Goal: Communication & Community: Answer question/provide support

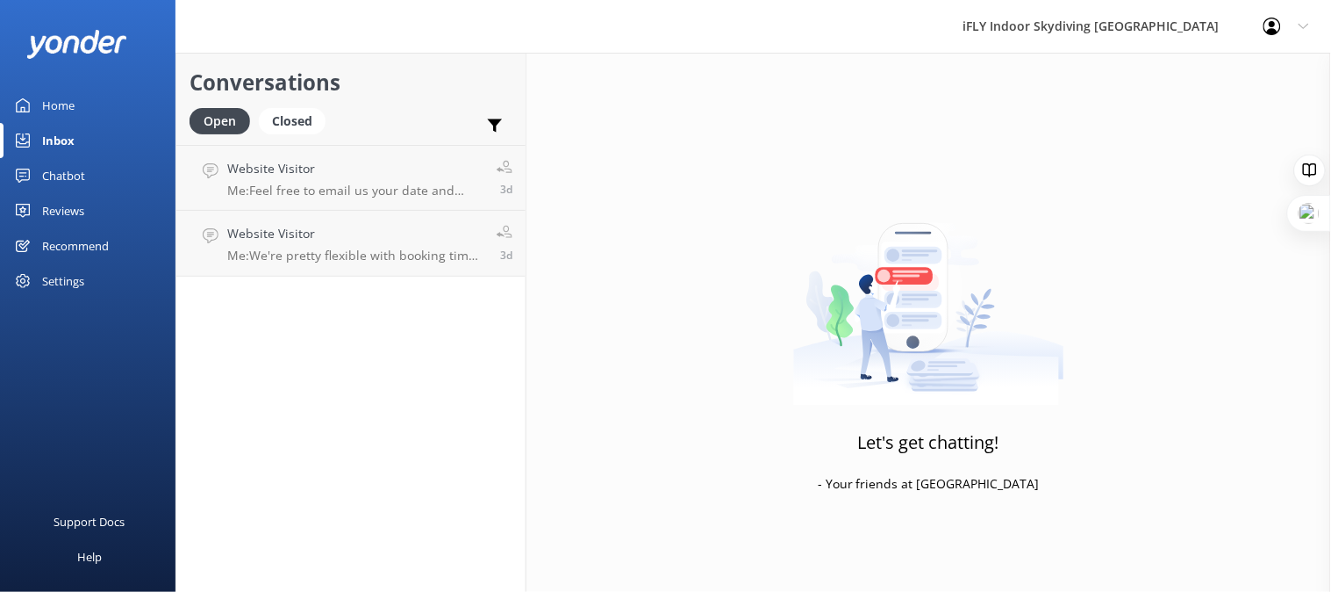
click at [63, 212] on div "Reviews" at bounding box center [63, 210] width 42 height 35
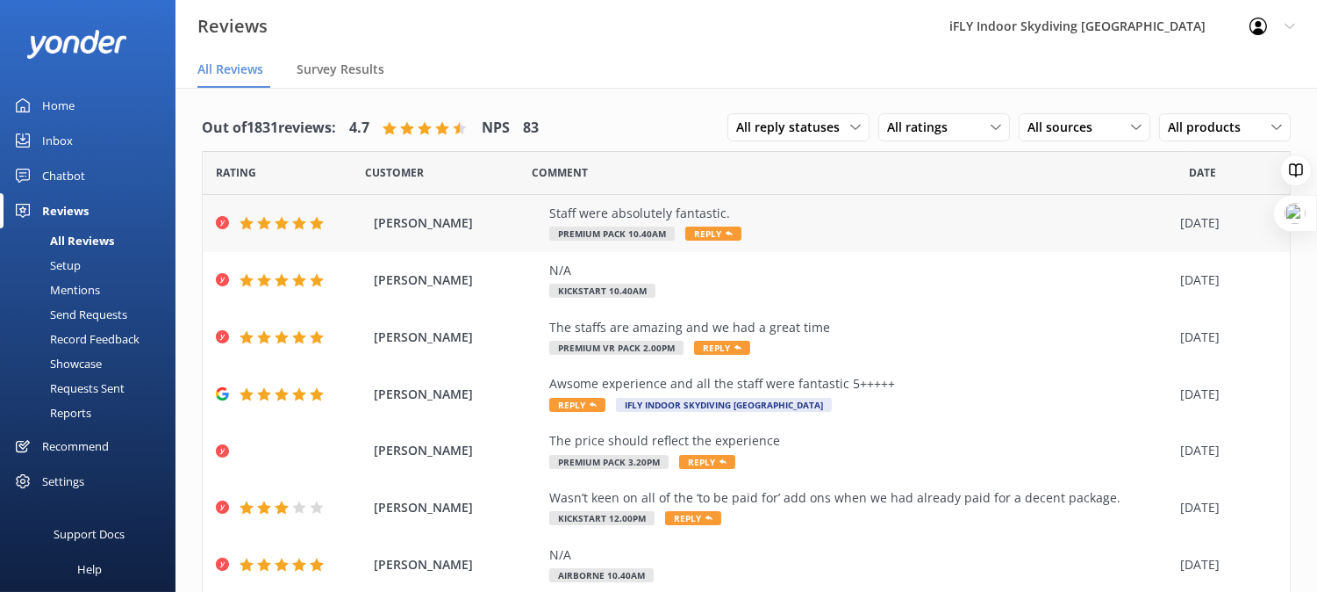
click at [649, 218] on div "Staff were absolutely fantastic." at bounding box center [860, 213] width 622 height 19
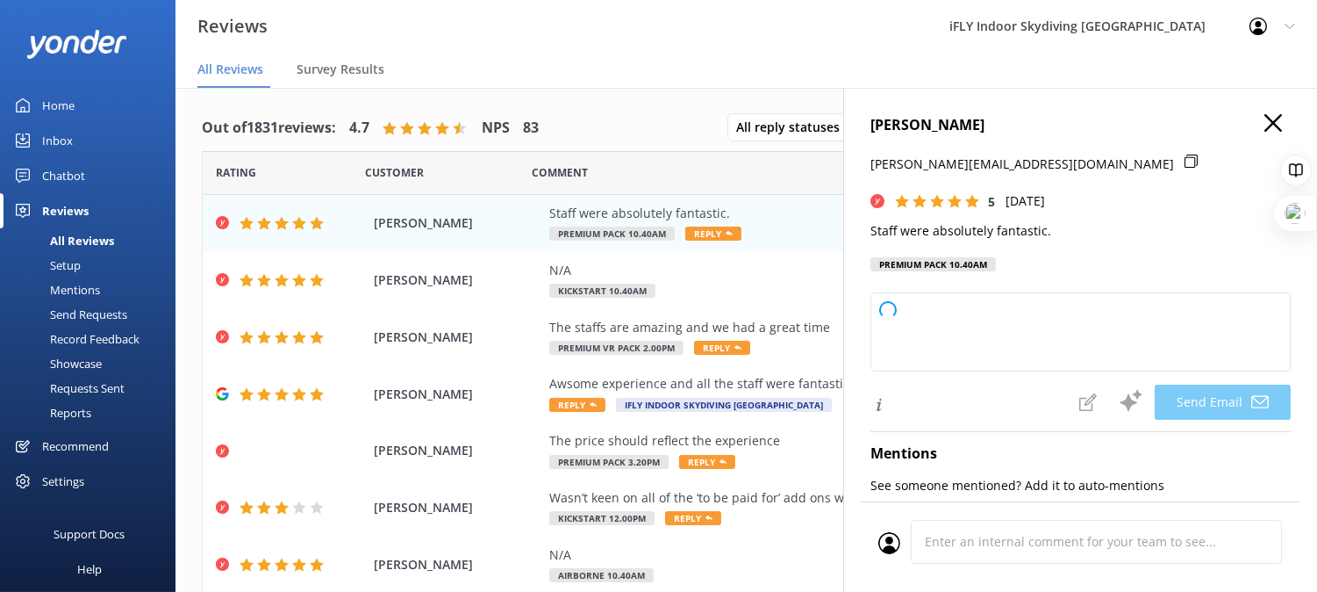
type textarea "Thank you so much, [PERSON_NAME]! We’re thrilled to hear you had such a great e…"
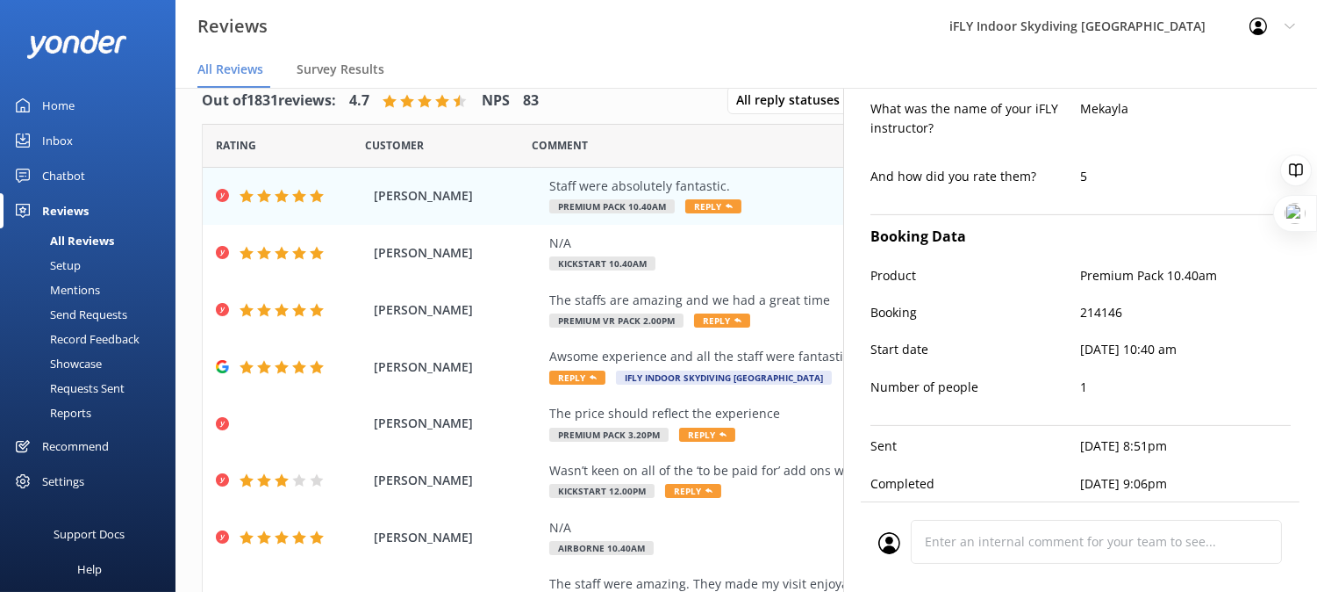
scroll to position [35, 0]
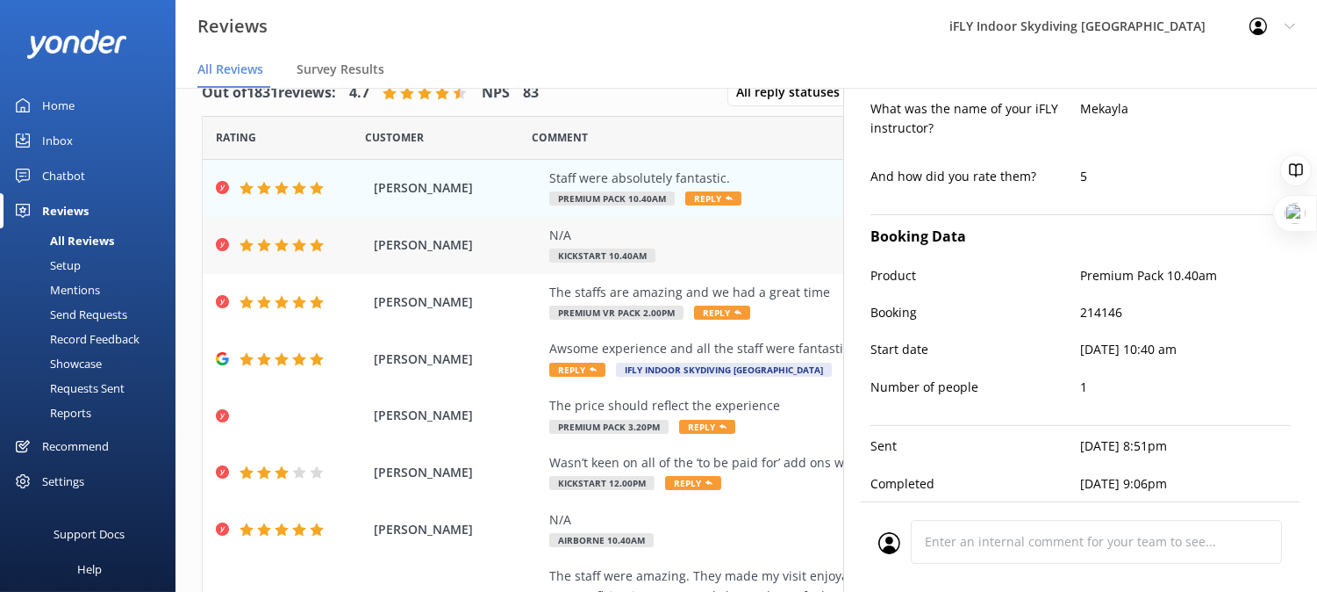
click at [564, 248] on span "Kickstart 10.40am" at bounding box center [602, 255] width 106 height 14
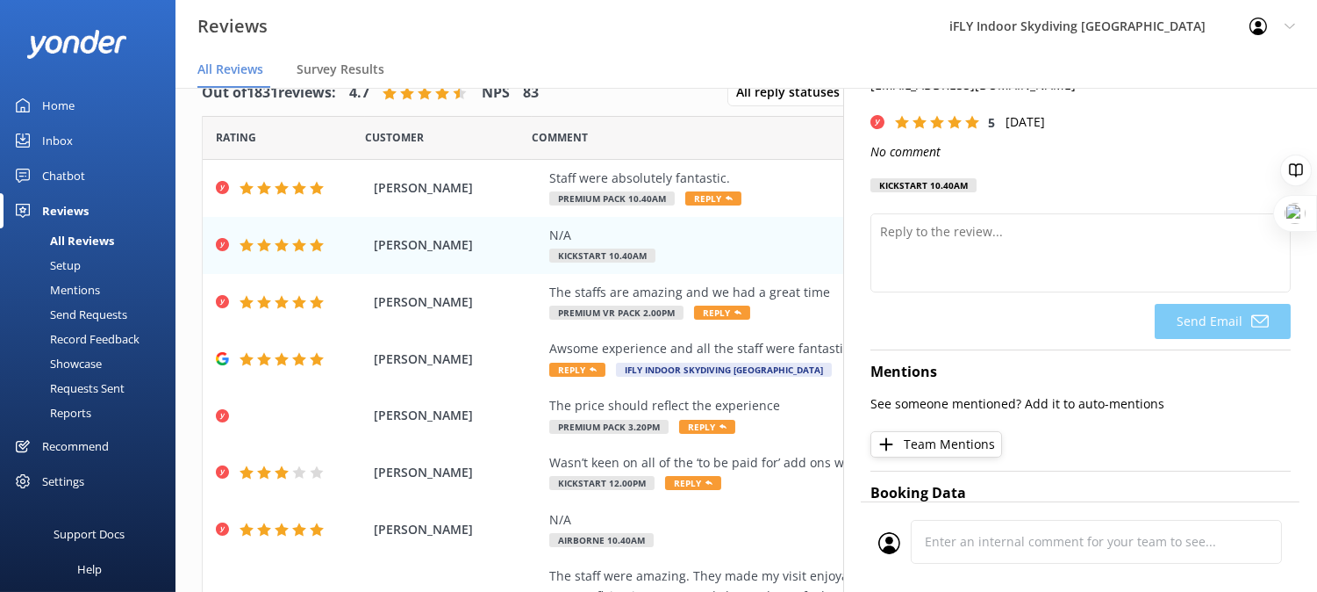
scroll to position [0, 0]
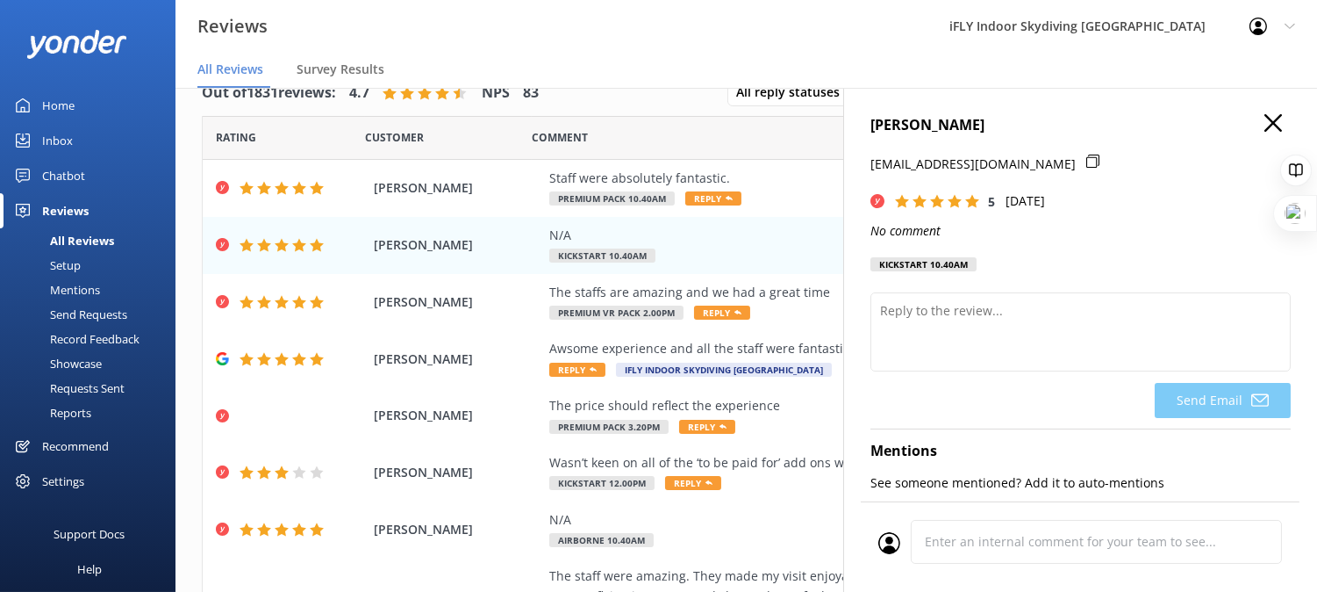
click at [1265, 126] on icon "button" at bounding box center [1274, 123] width 18 height 18
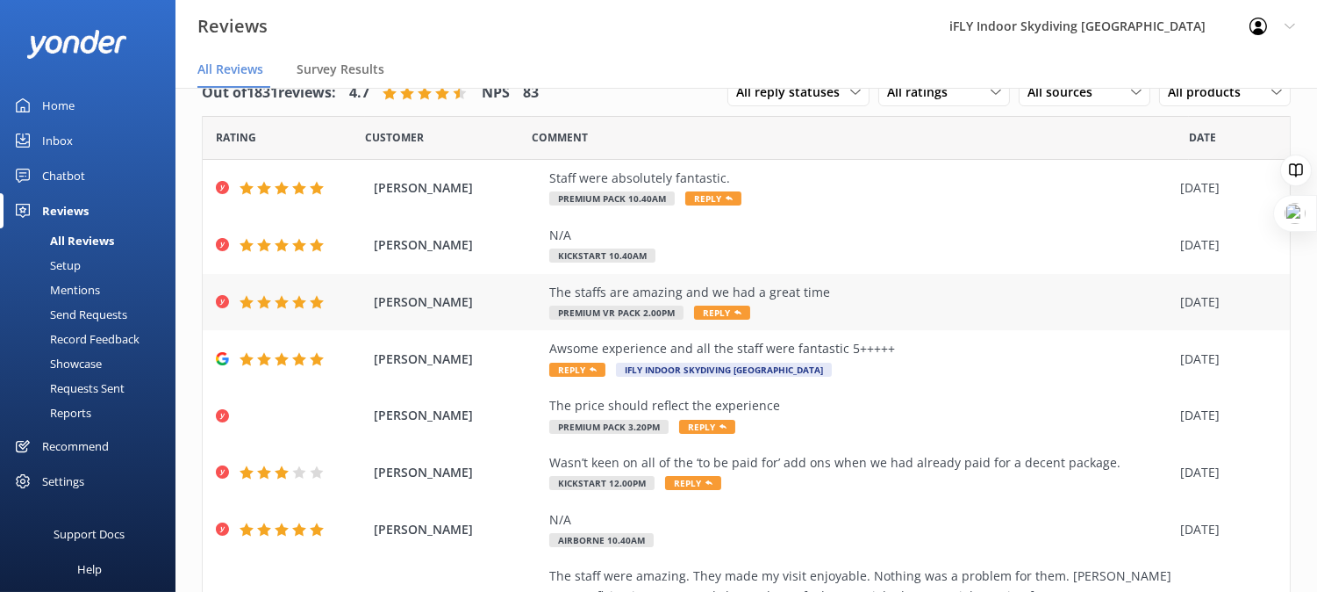
click at [682, 295] on div "The staffs are amazing and we had a great time" at bounding box center [860, 292] width 622 height 19
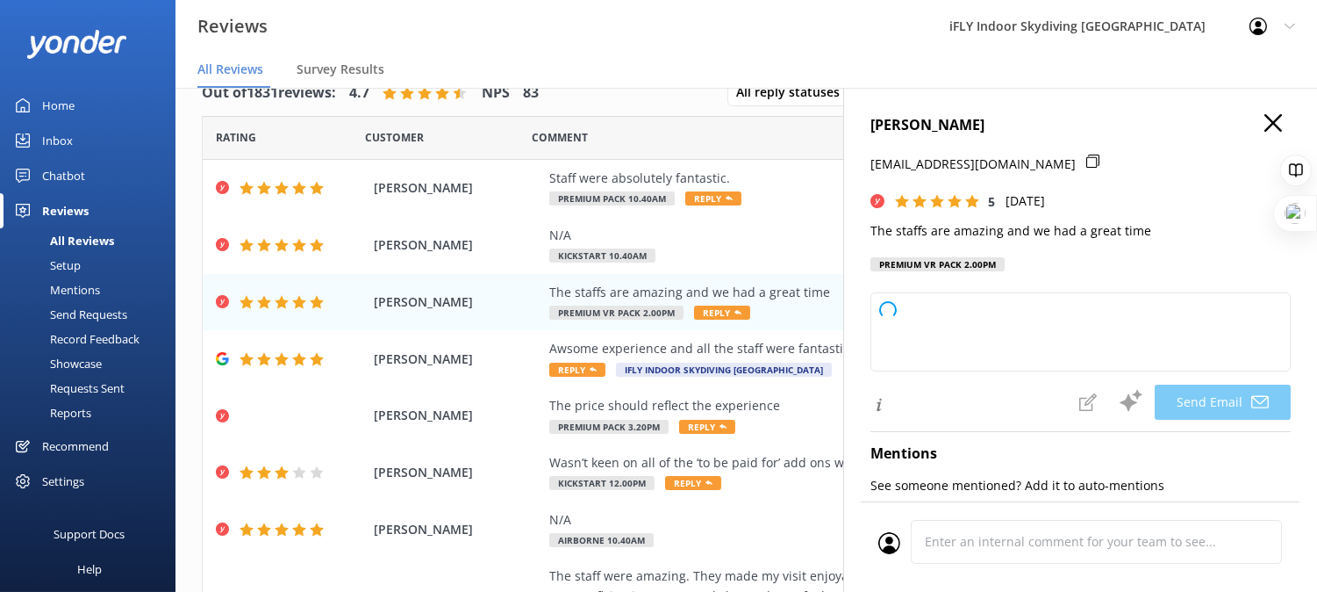
type textarea "Thank you so much, Percival! We’re delighted to hear you had a great time and t…"
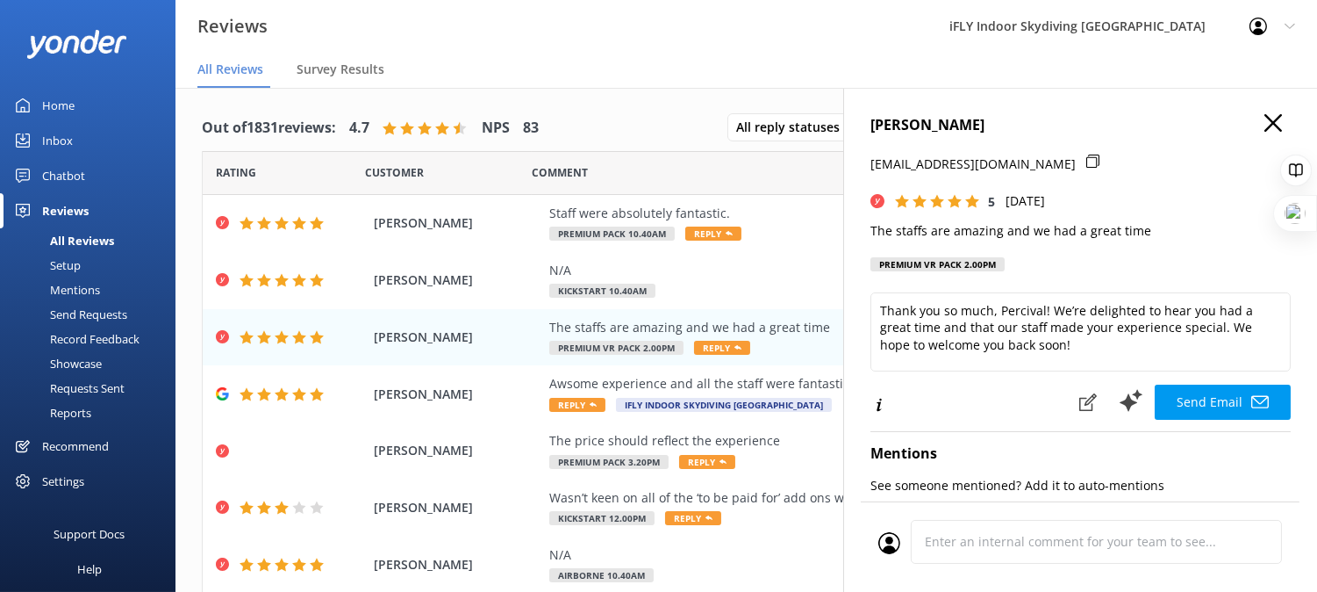
click at [1265, 120] on icon "button" at bounding box center [1274, 123] width 18 height 18
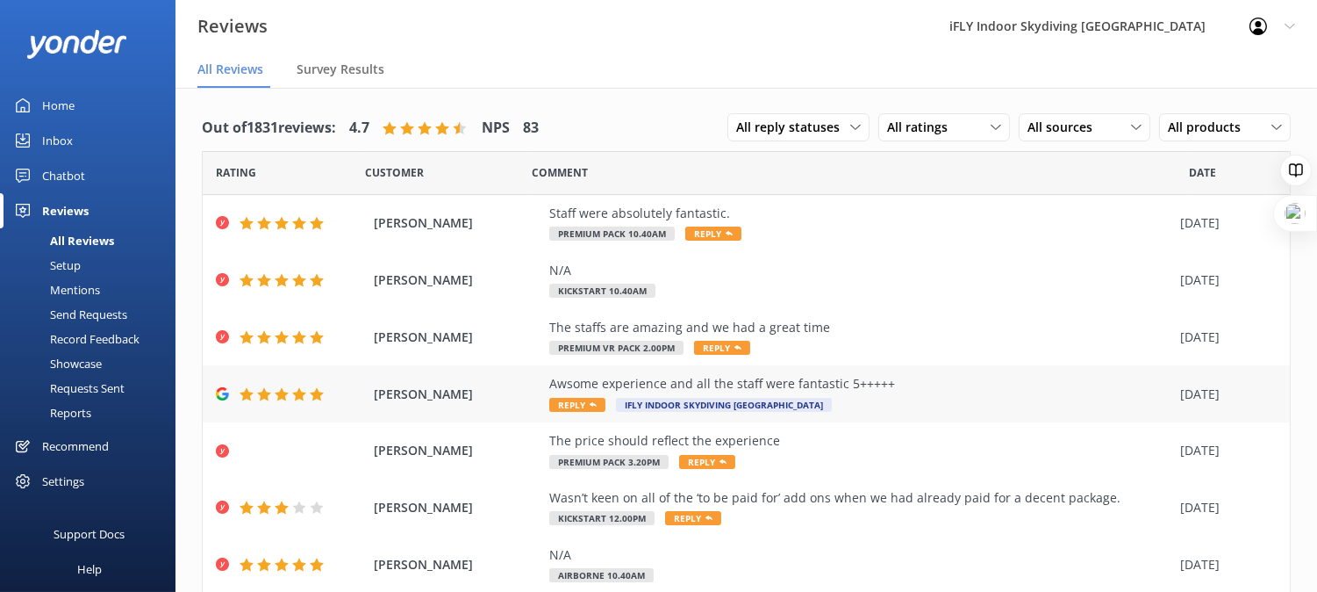
click at [687, 389] on div "Awsome experience and all the staff were fantastic 5+++++" at bounding box center [860, 383] width 622 height 19
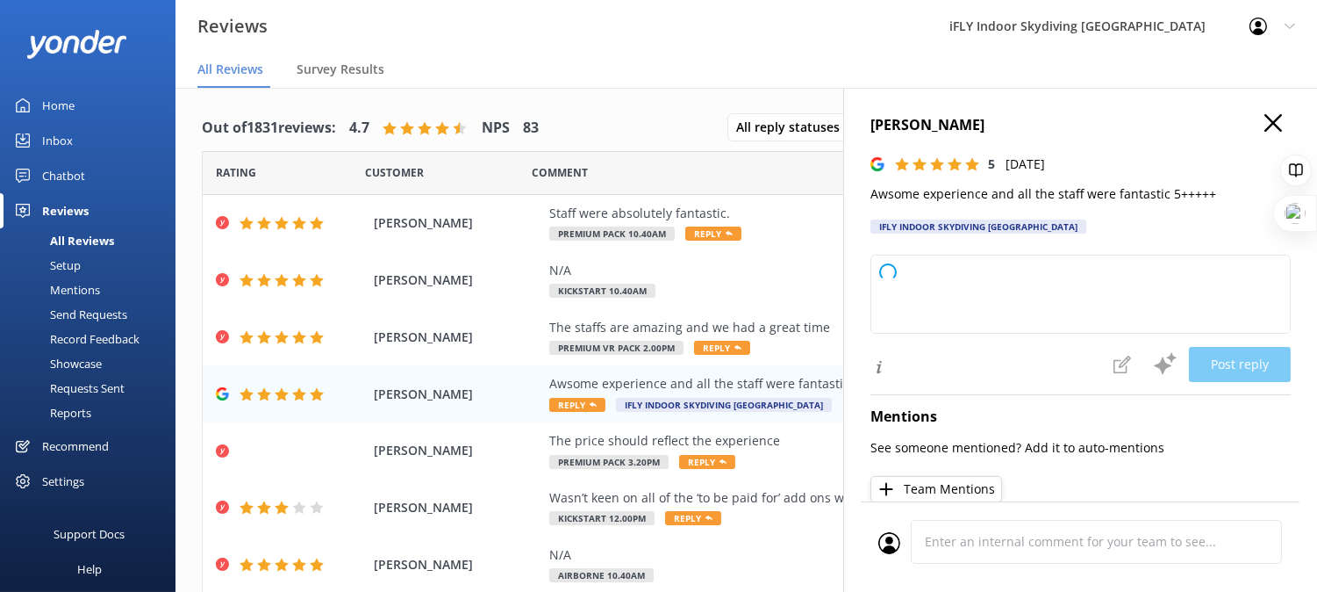
type textarea "Thank you so much for your wonderful feedback! We're thrilled you had an awesom…"
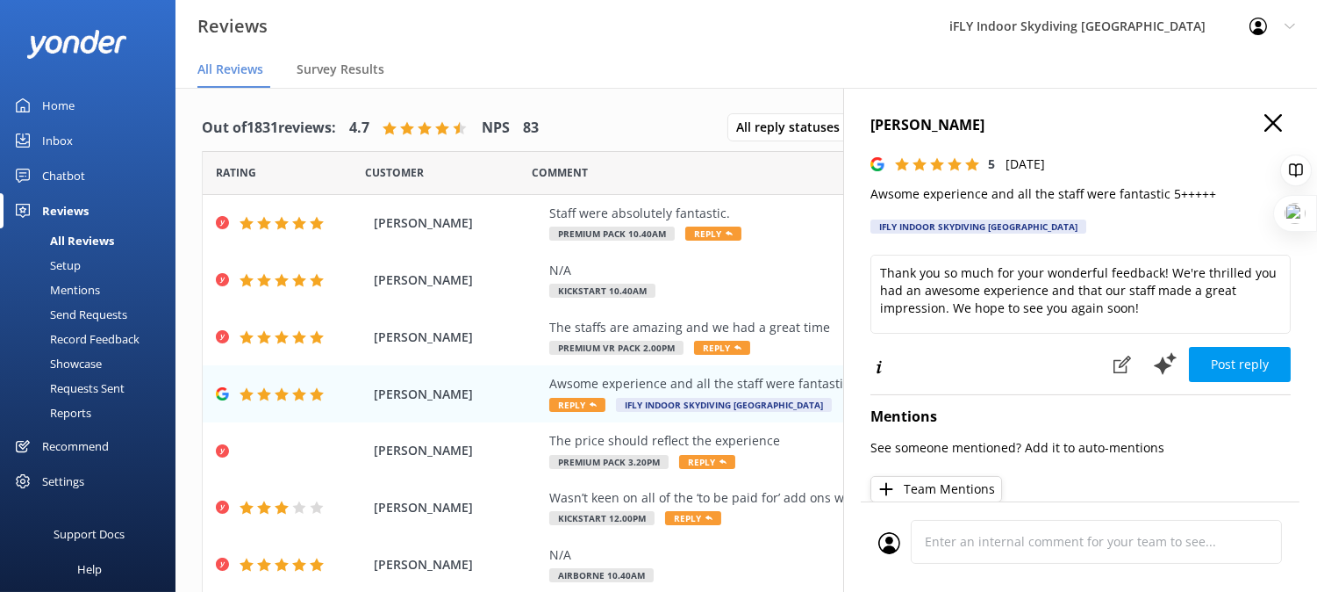
click at [1266, 119] on icon "button" at bounding box center [1274, 123] width 18 height 18
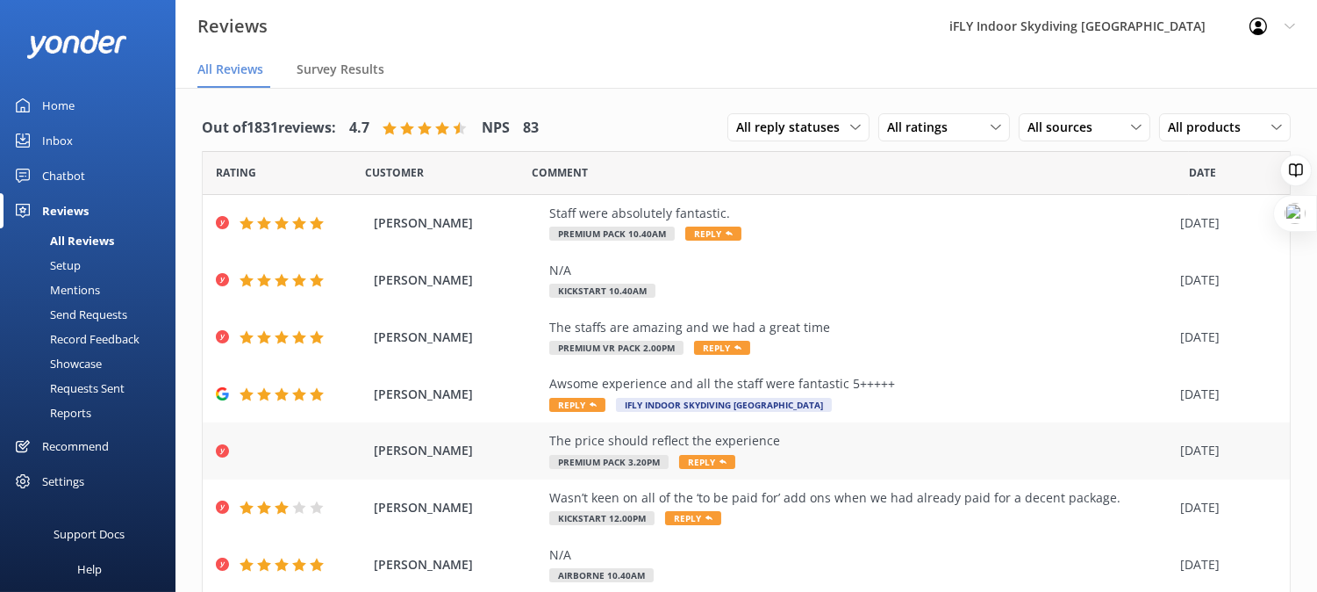
click at [803, 455] on div "The price should reflect the experience Premium Pack 3.20pm Reply" at bounding box center [860, 450] width 622 height 39
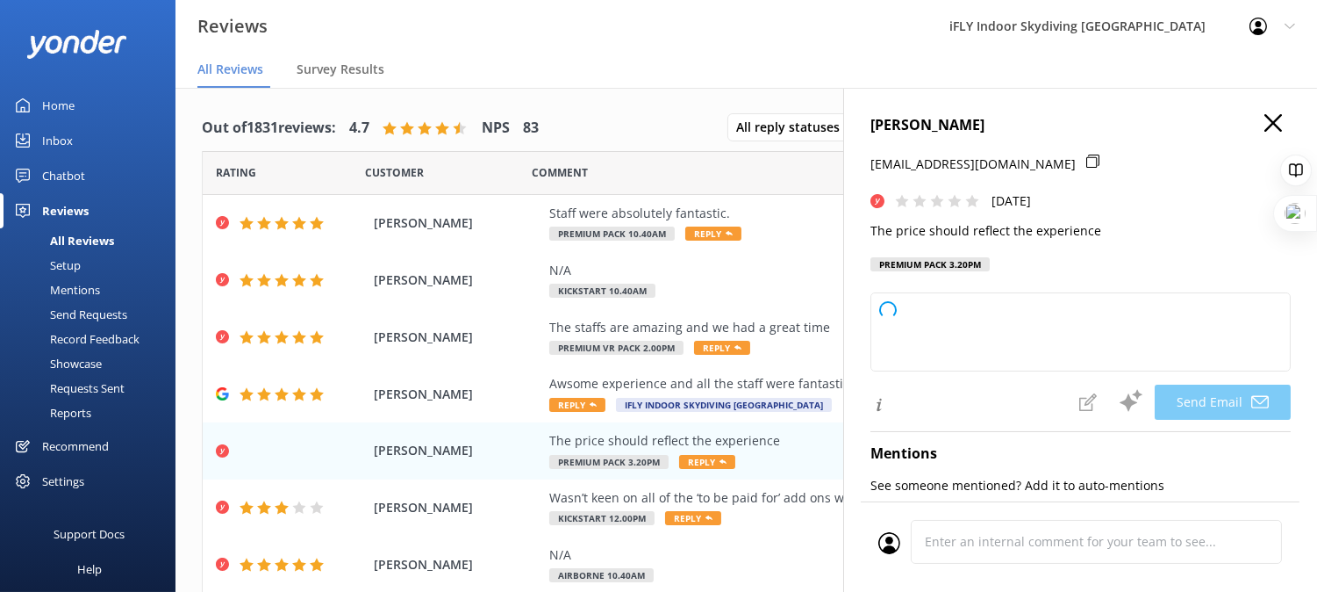
type textarea "Hi [PERSON_NAME], Thank you for your feedback. We're sorry to hear that your ex…"
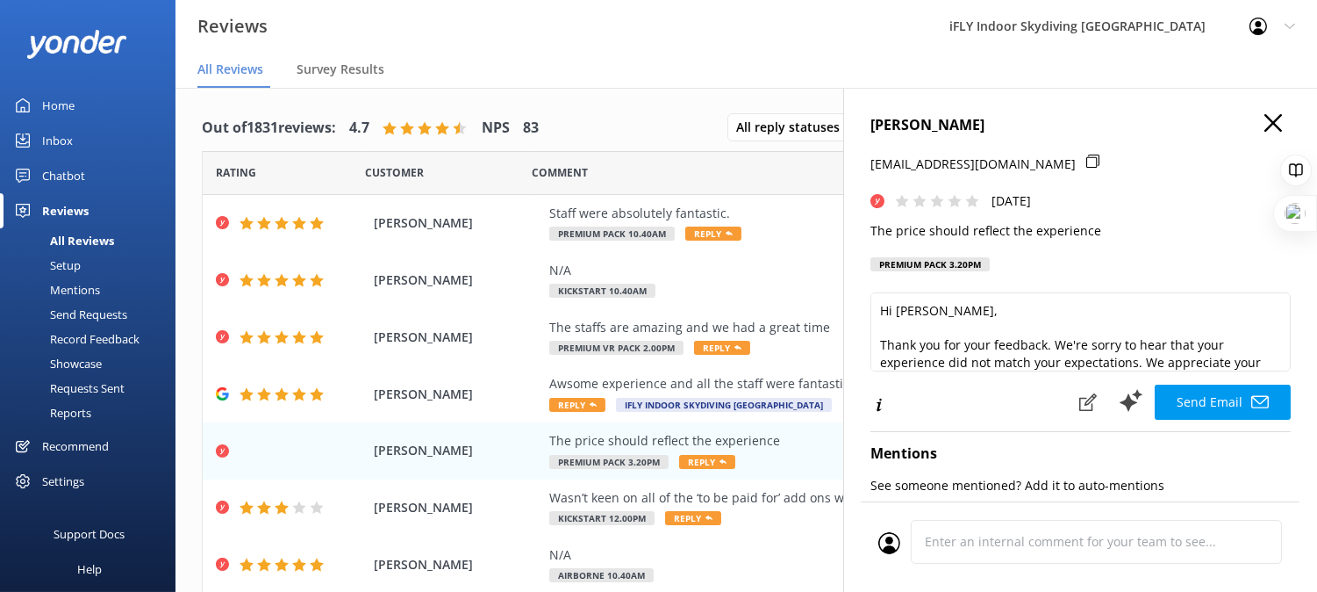
click at [1265, 120] on icon "button" at bounding box center [1274, 123] width 18 height 18
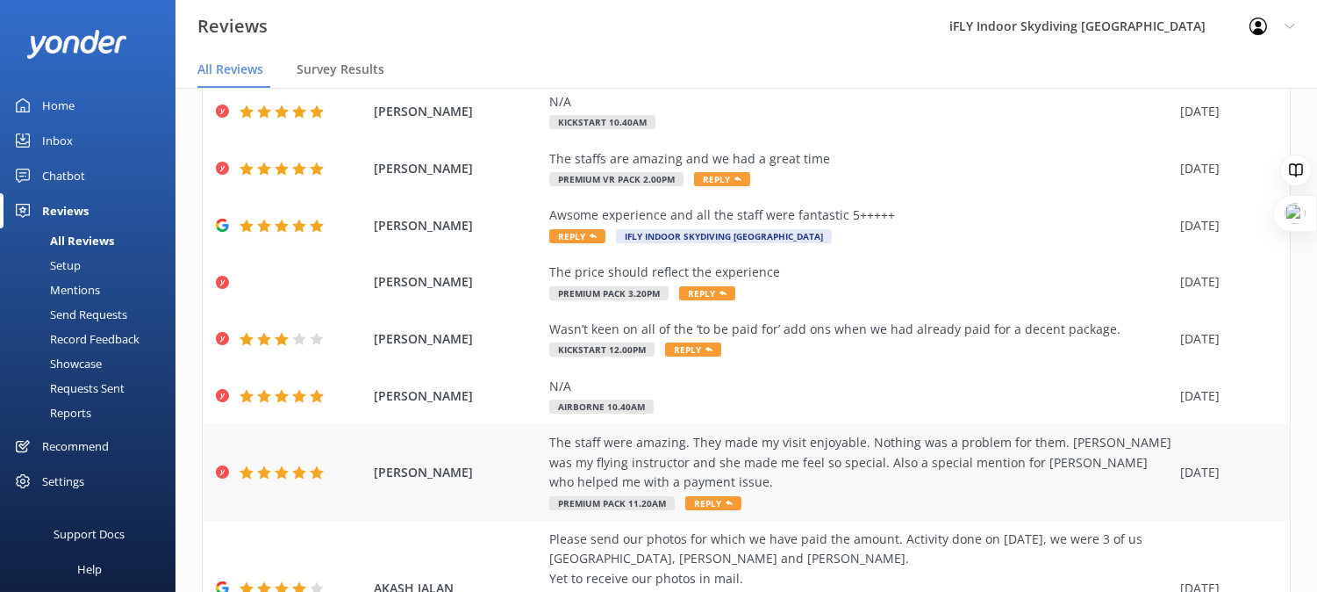
scroll to position [195, 0]
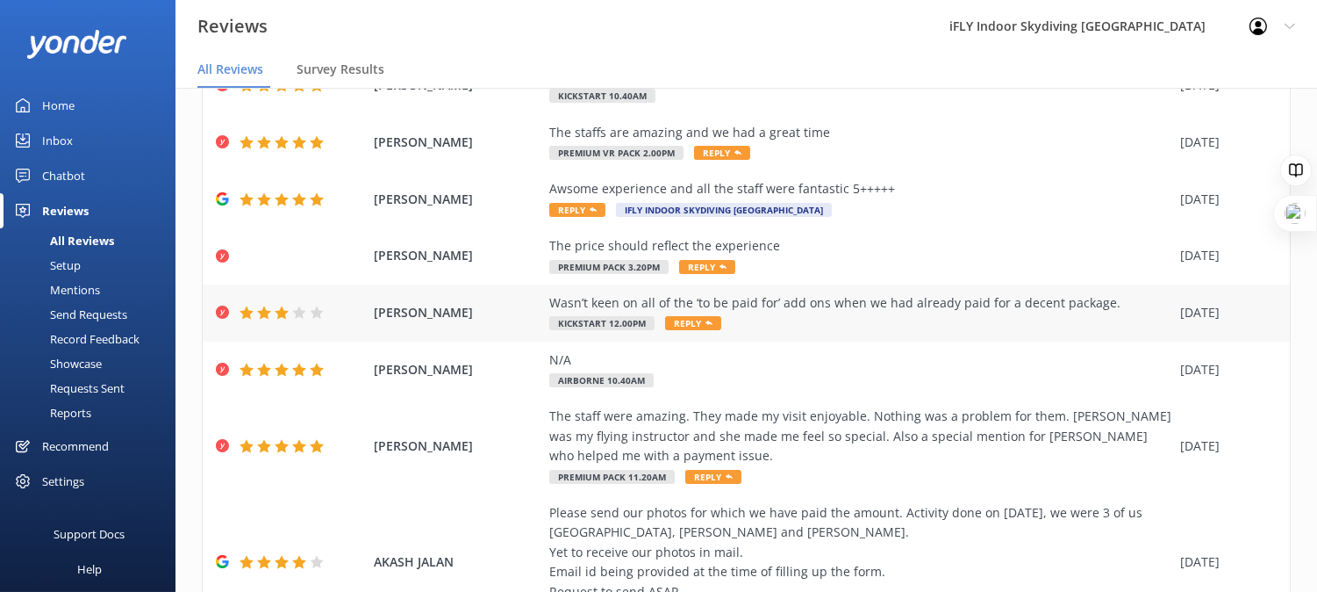
click at [747, 312] on div "Wasn’t keen on all of the ‘to be paid for’ add ons when we had already paid for…" at bounding box center [860, 312] width 622 height 39
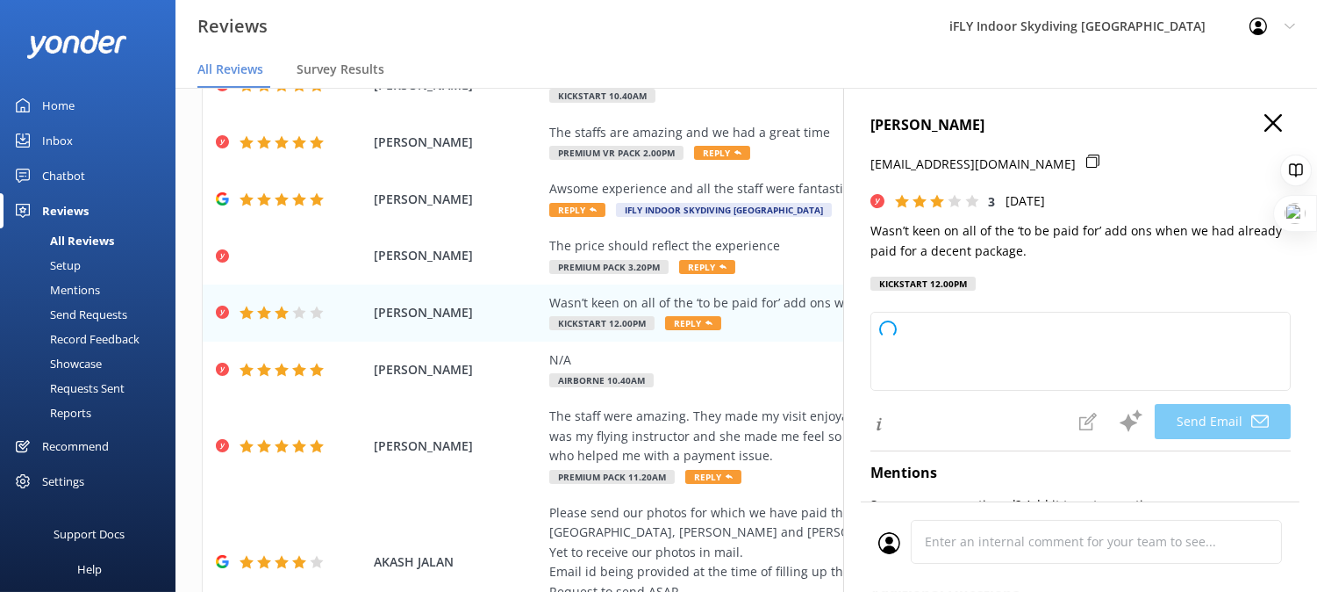
type textarea "Hi [PERSON_NAME], thank you for your feedback. We appreciate your honesty and u…"
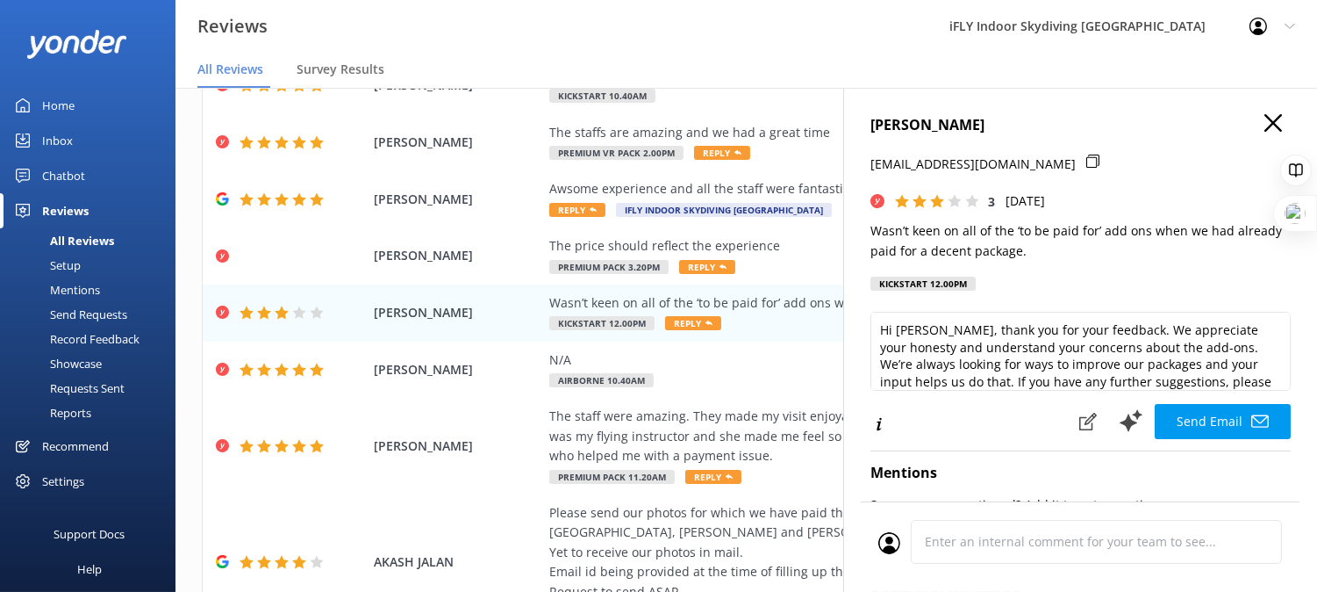
click at [1086, 164] on use at bounding box center [1092, 160] width 13 height 13
click at [1265, 124] on use "button" at bounding box center [1274, 123] width 18 height 18
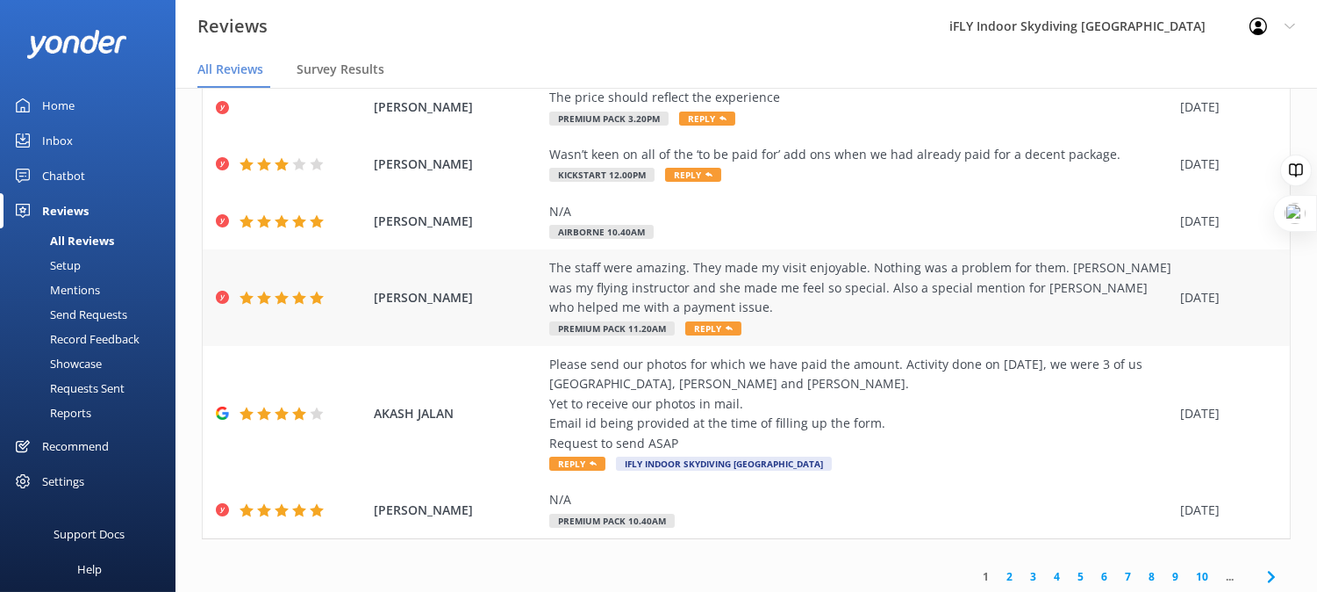
scroll to position [347, 0]
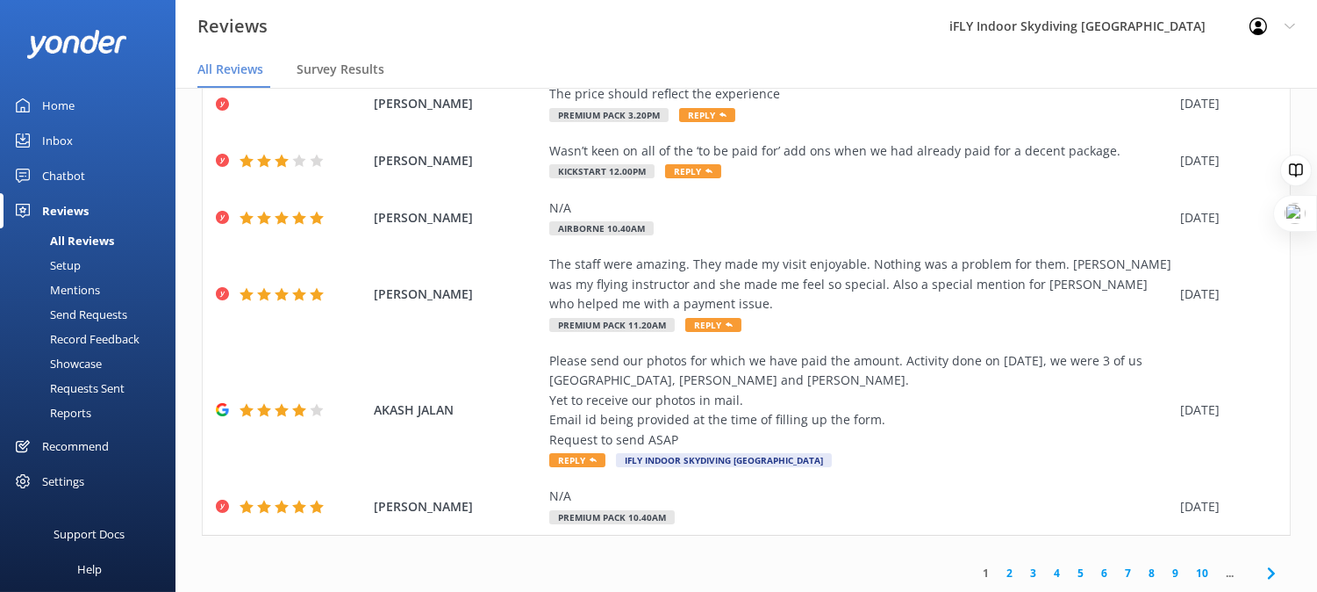
click at [998, 575] on link "2" at bounding box center [1010, 572] width 24 height 17
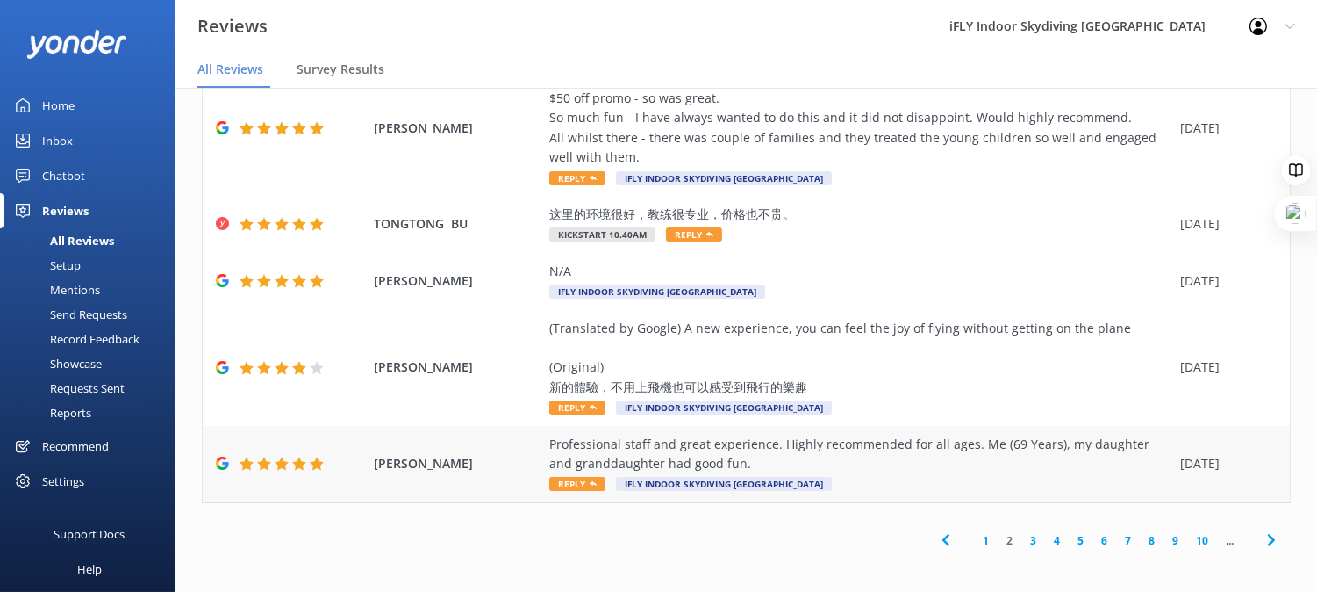
scroll to position [35, 0]
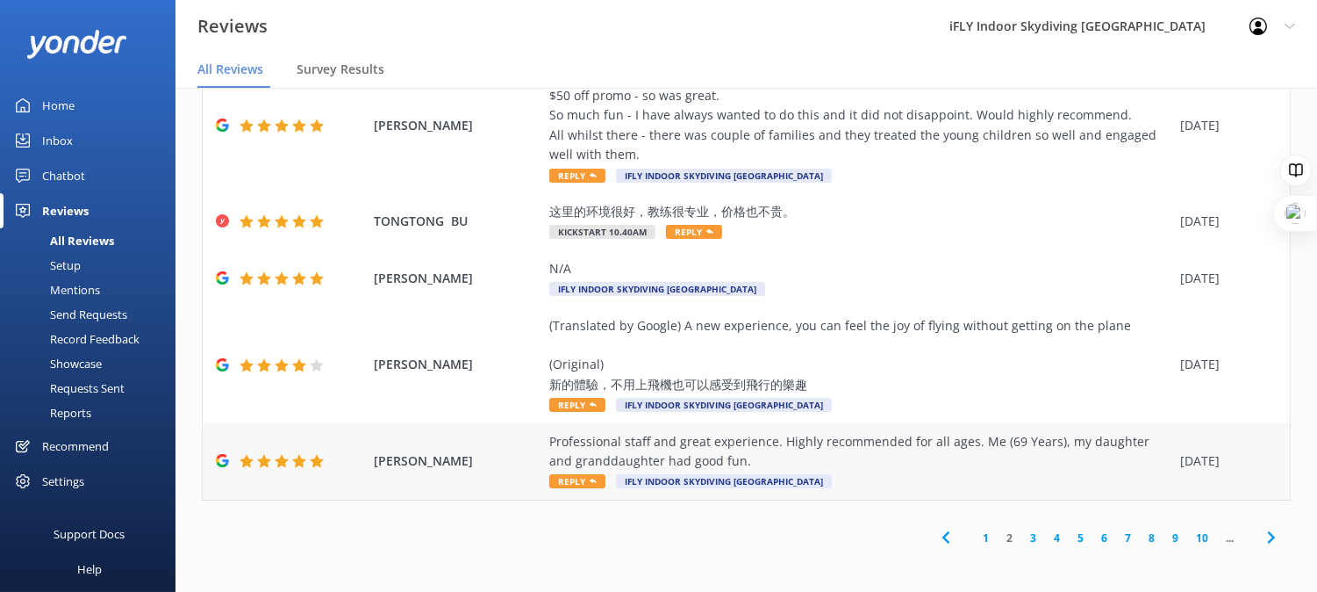
click at [834, 458] on div "Professional staff and great experience. Highly recommended for all ages. Me (6…" at bounding box center [860, 451] width 622 height 39
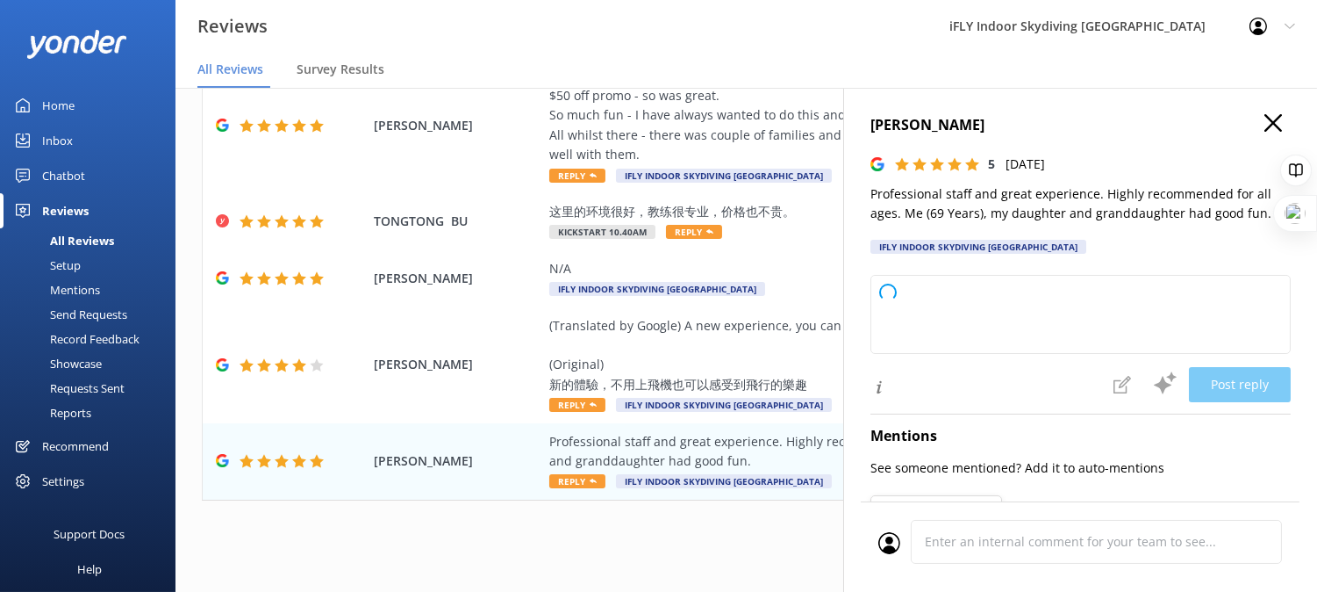
type textarea "Thank you so much for your wonderful review! We're delighted to hear that you a…"
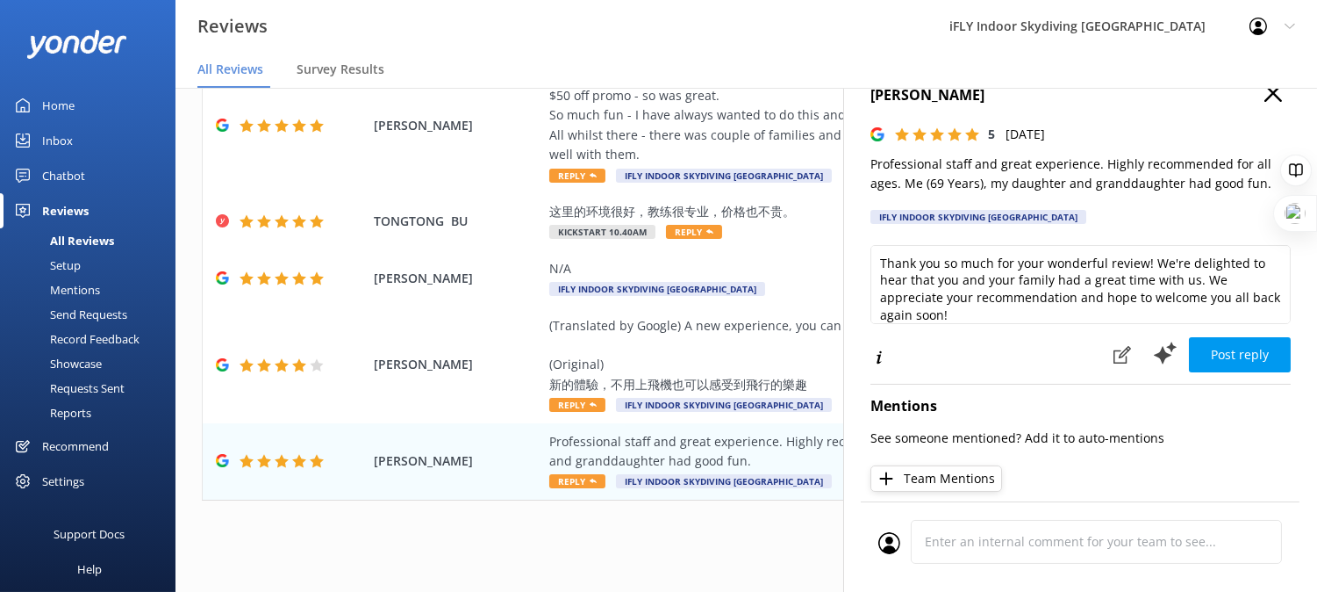
scroll to position [0, 0]
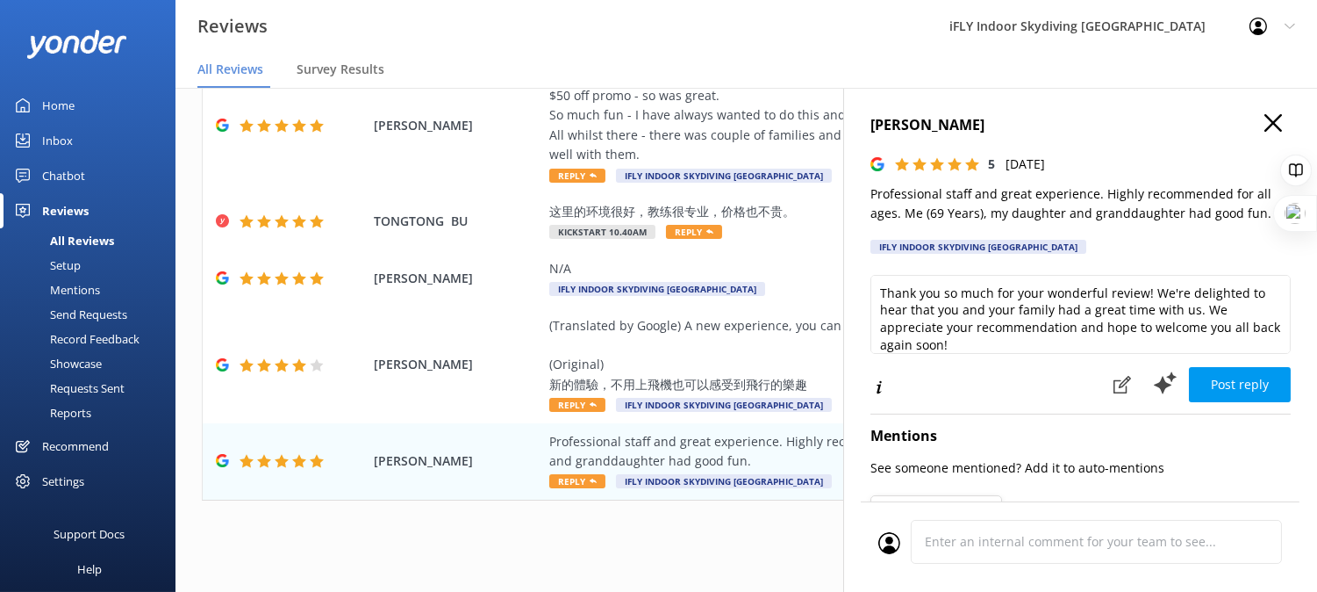
click at [1265, 123] on icon "button" at bounding box center [1274, 123] width 18 height 18
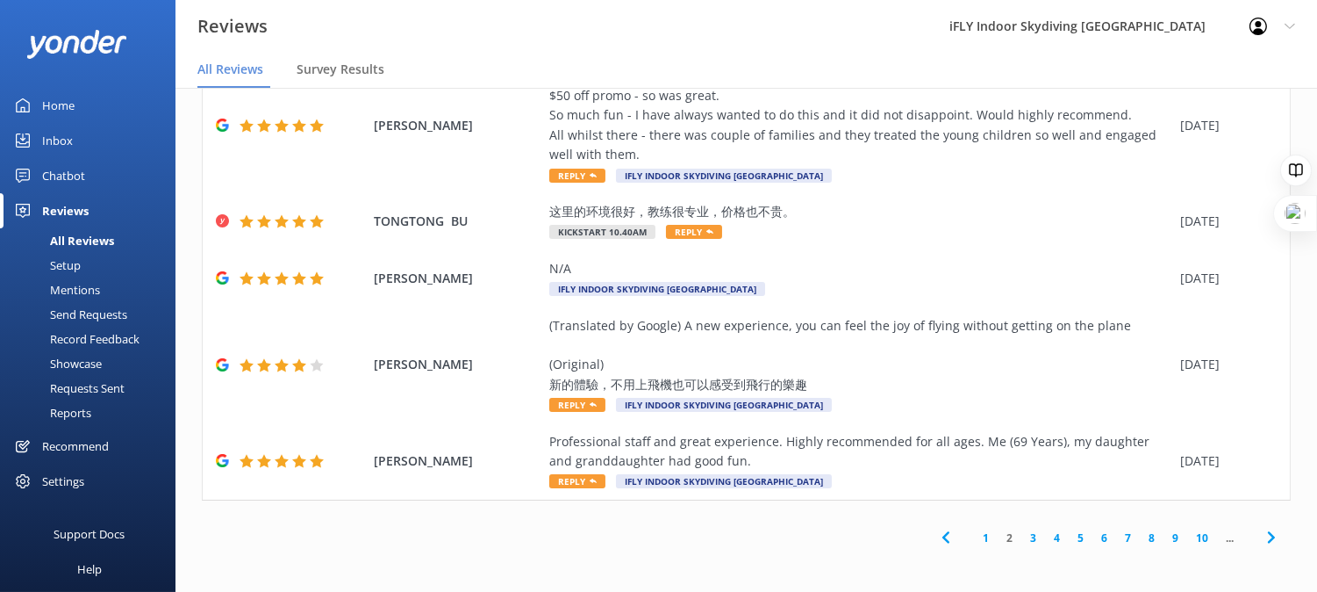
click at [1022, 534] on link "3" at bounding box center [1034, 537] width 24 height 17
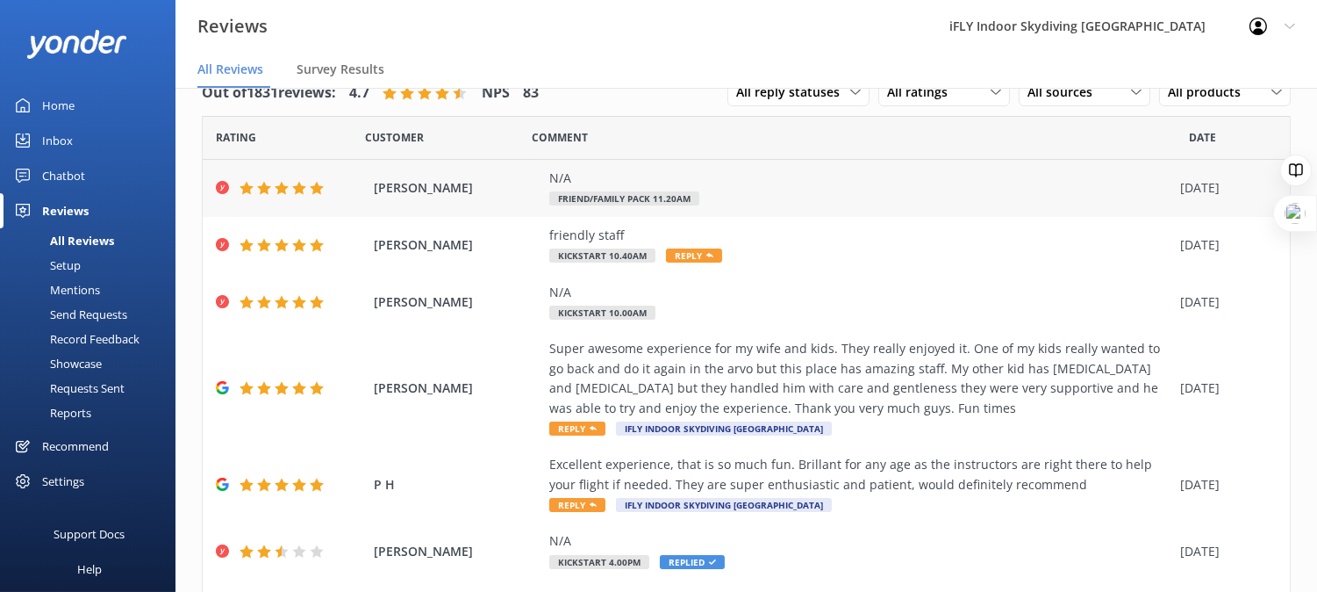
click at [773, 188] on div "N/A Friend/Family Pack 11.20am" at bounding box center [860, 187] width 622 height 39
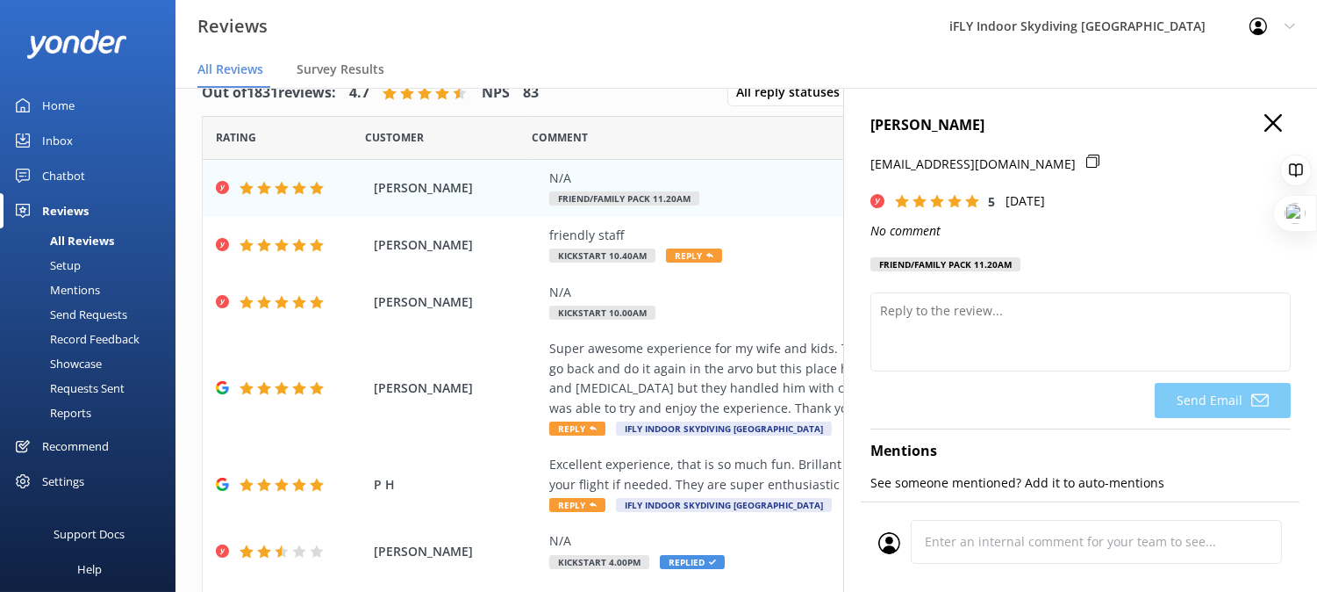
click at [1259, 136] on h4 "[PERSON_NAME]" at bounding box center [1081, 125] width 420 height 23
click at [1265, 128] on icon "button" at bounding box center [1274, 123] width 18 height 18
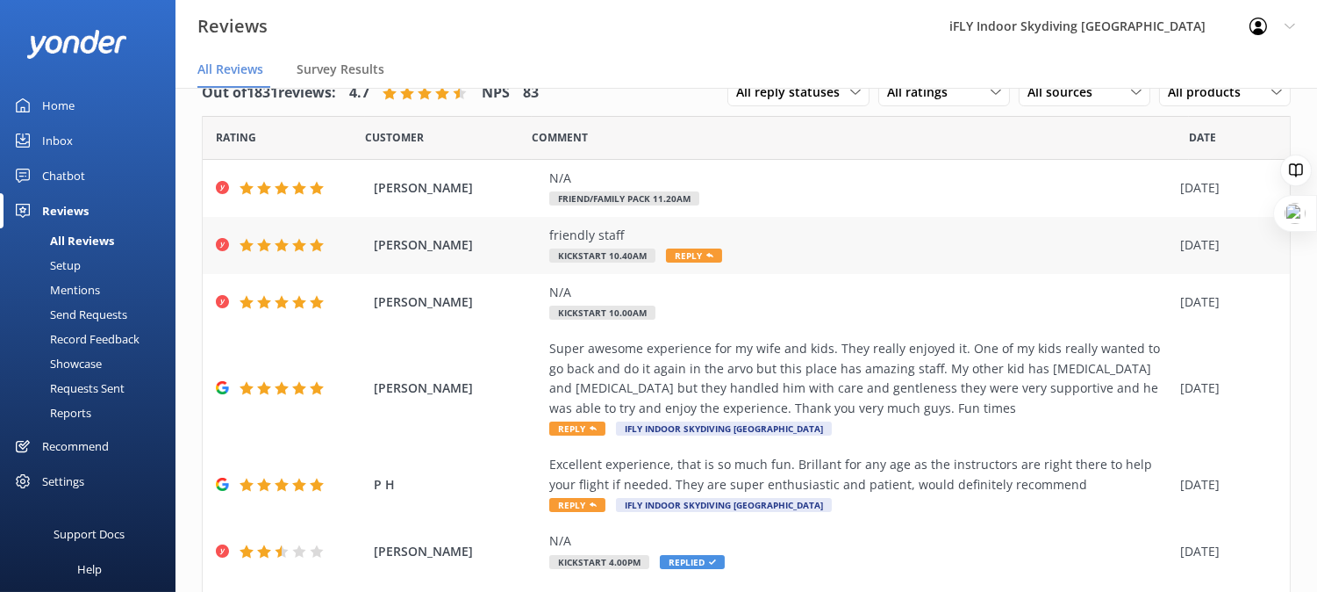
click at [643, 234] on div "friendly staff" at bounding box center [860, 235] width 622 height 19
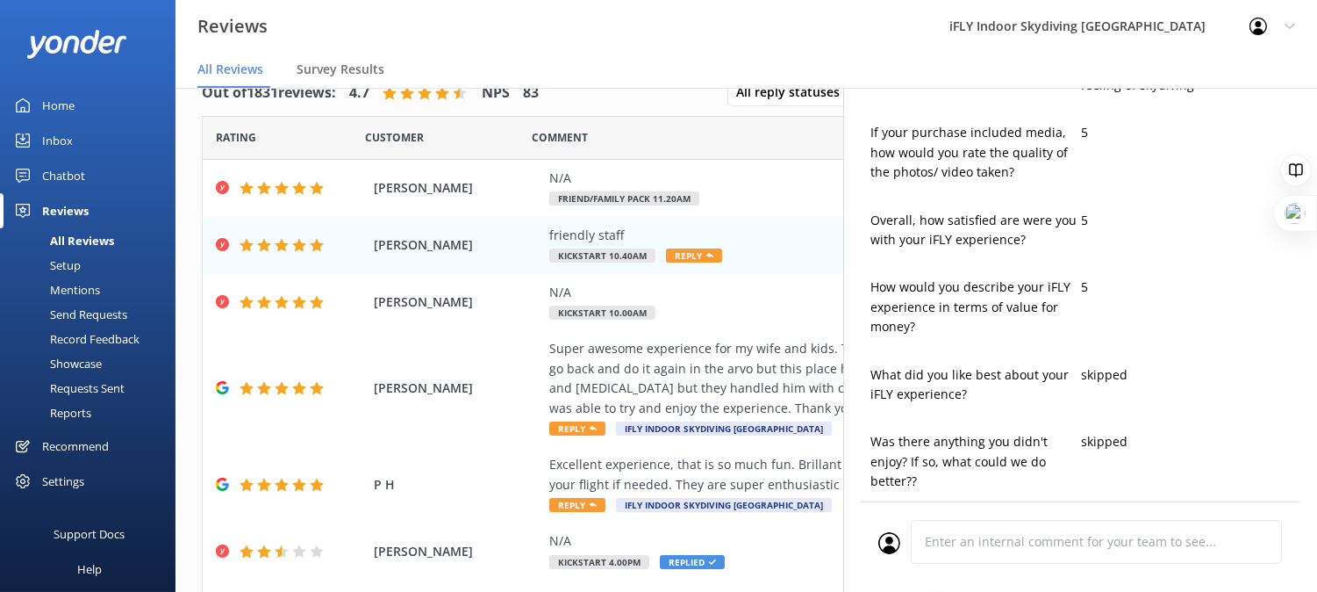
type textarea "Thank you so much for your kind words, [PERSON_NAME]! We're glad to hear you ha…"
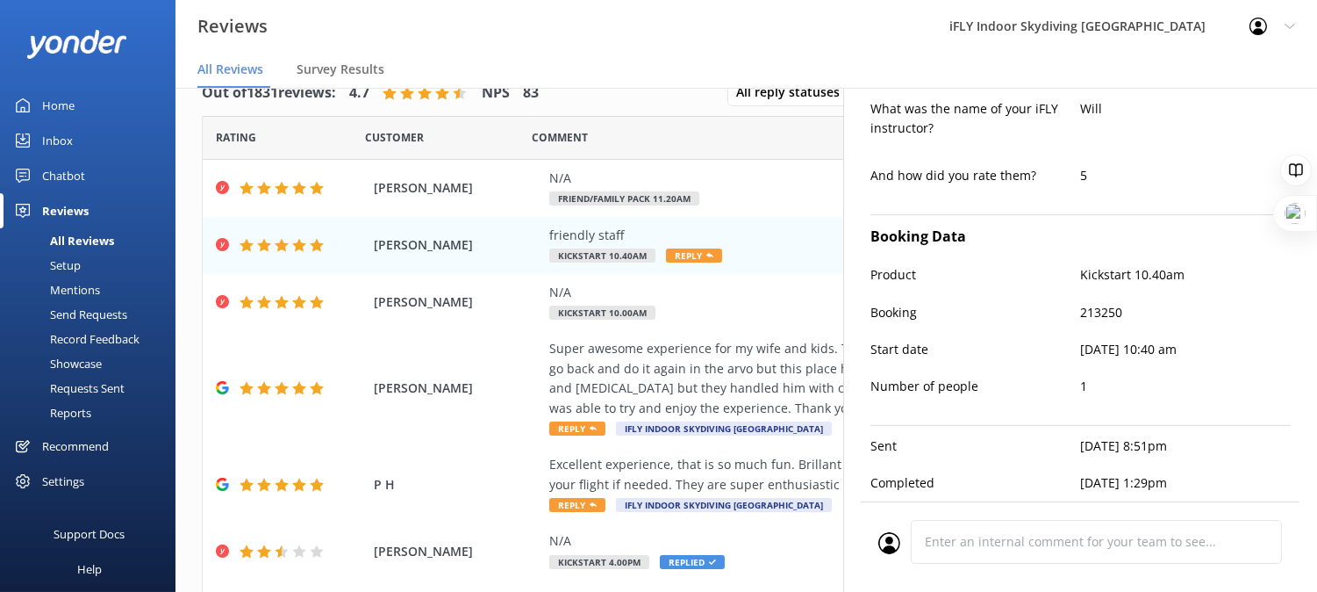
scroll to position [1115, 0]
click at [687, 310] on div "N/A Kickstart 10.00am" at bounding box center [860, 302] width 622 height 39
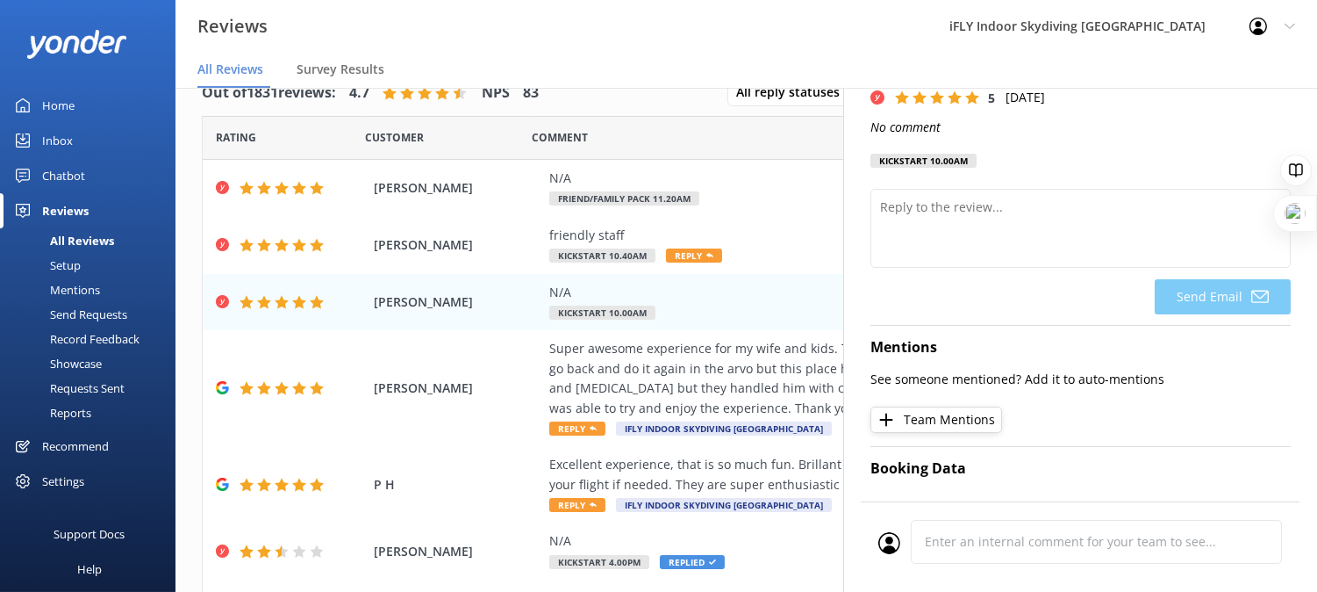
scroll to position [0, 0]
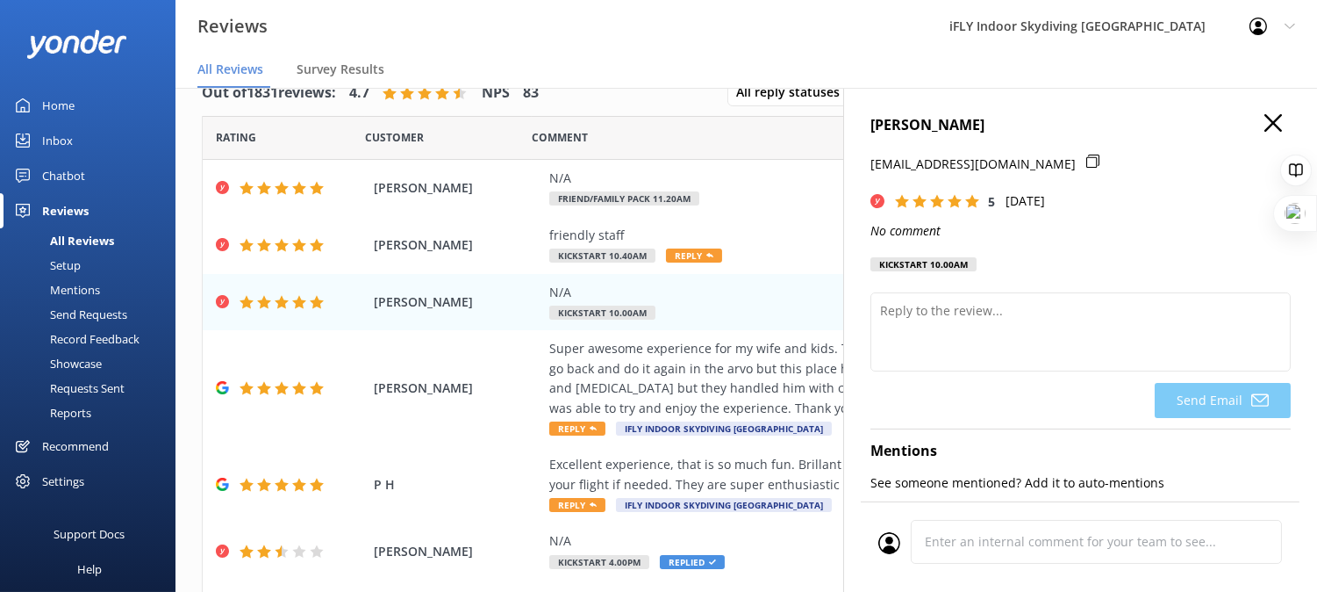
click at [1265, 117] on icon "button" at bounding box center [1274, 123] width 18 height 18
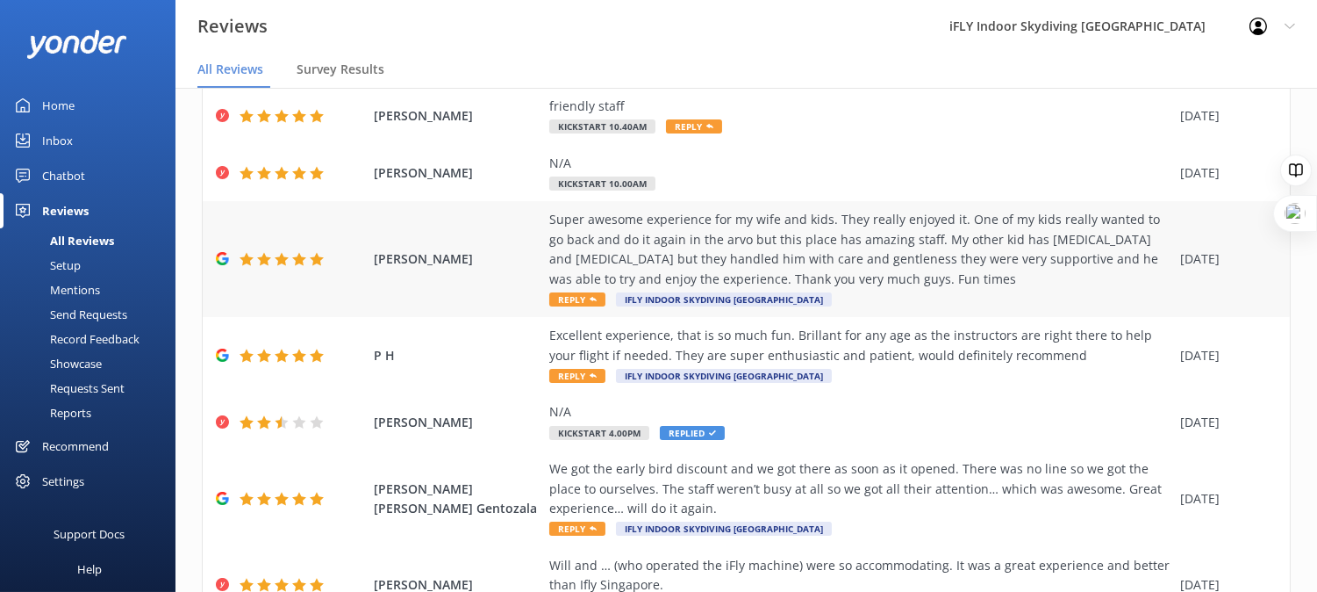
scroll to position [292, 0]
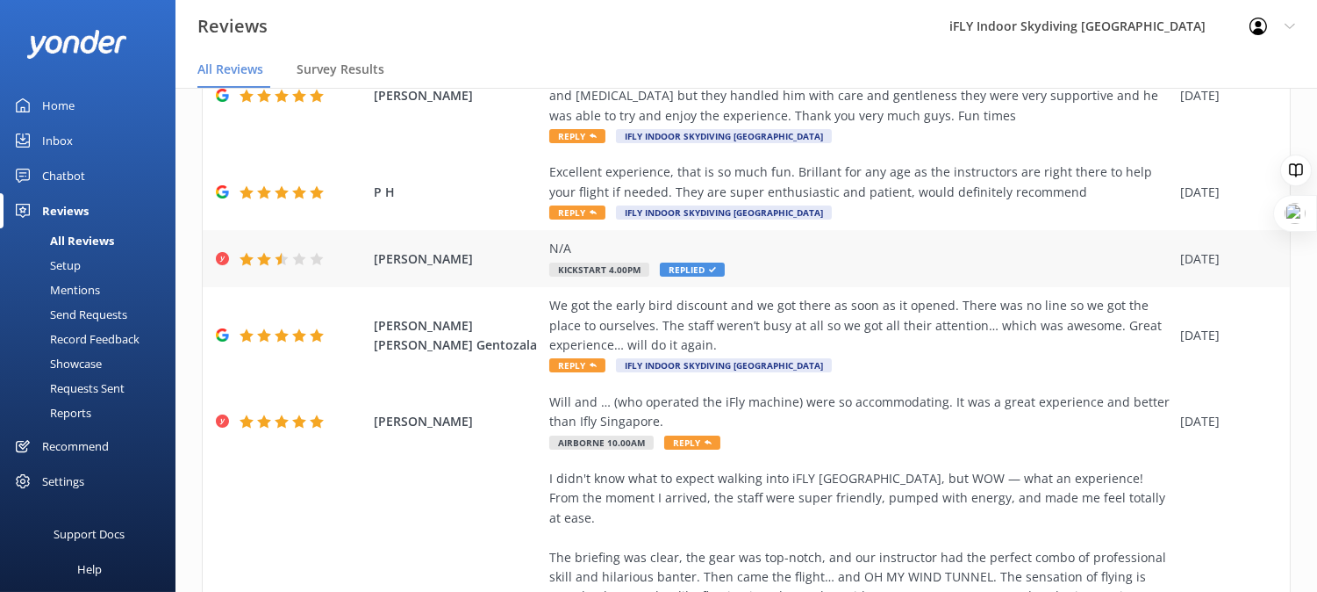
click at [389, 267] on span "[PERSON_NAME]" at bounding box center [457, 258] width 167 height 19
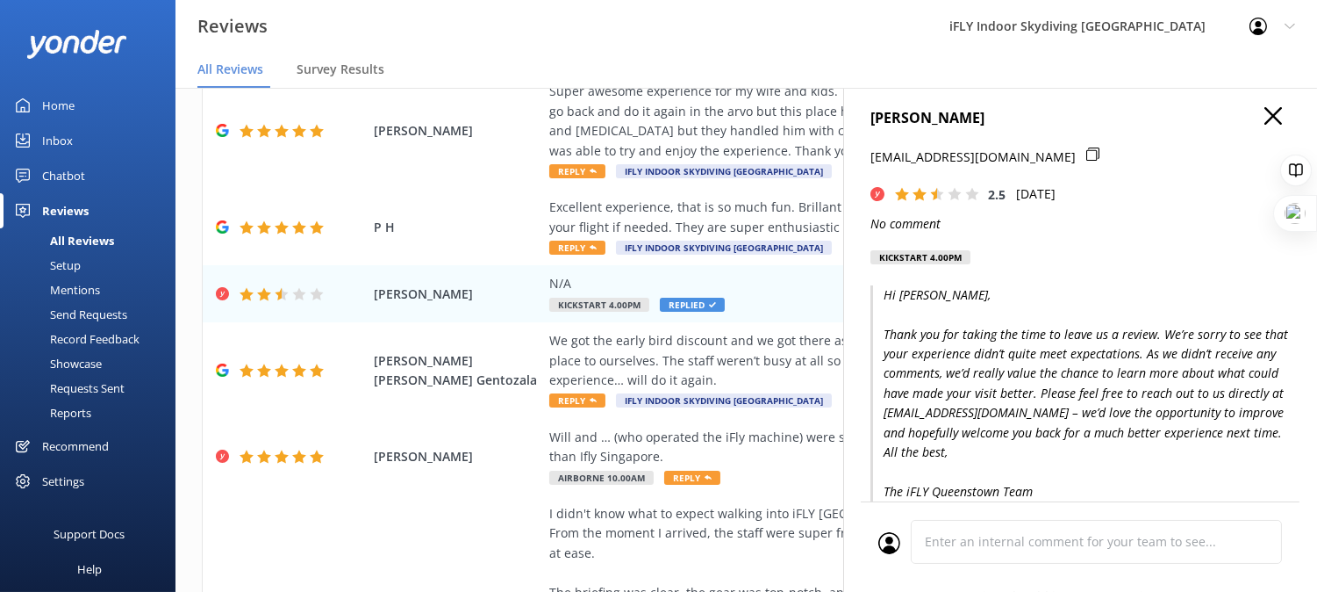
scroll to position [0, 0]
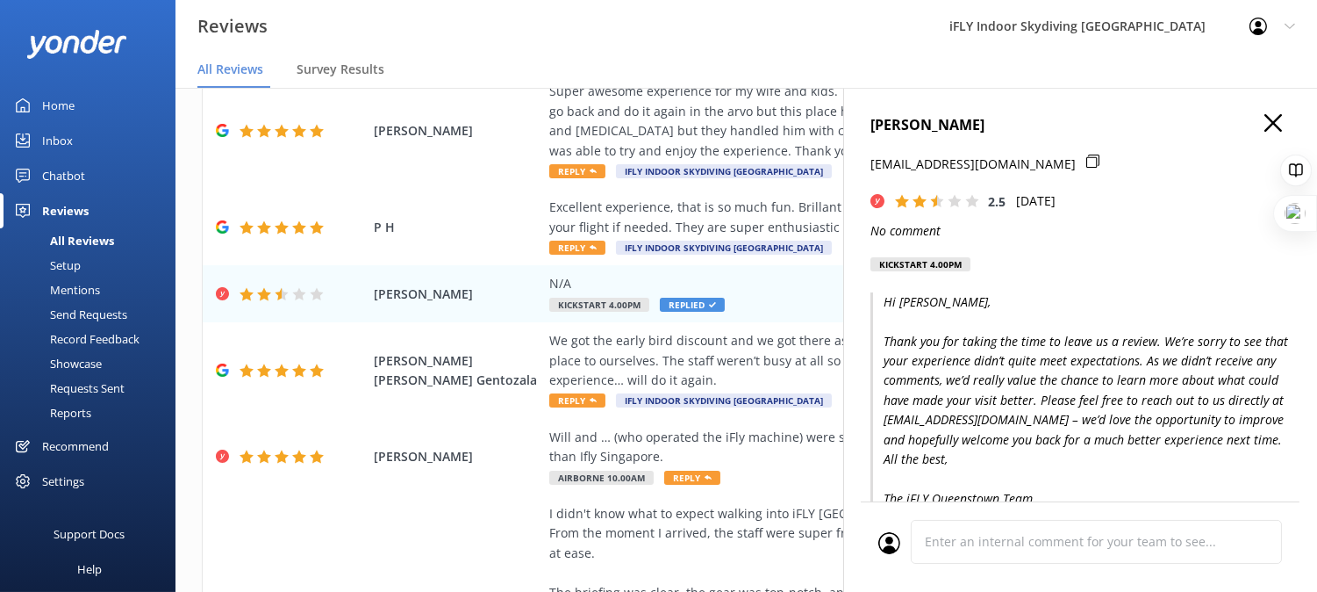
click at [1242, 135] on h4 "[PERSON_NAME]" at bounding box center [1081, 125] width 420 height 23
click at [1249, 135] on h4 "[PERSON_NAME]" at bounding box center [1081, 125] width 420 height 23
click at [1271, 123] on h4 "[PERSON_NAME]" at bounding box center [1081, 125] width 420 height 23
click at [1265, 119] on use "button" at bounding box center [1274, 123] width 18 height 18
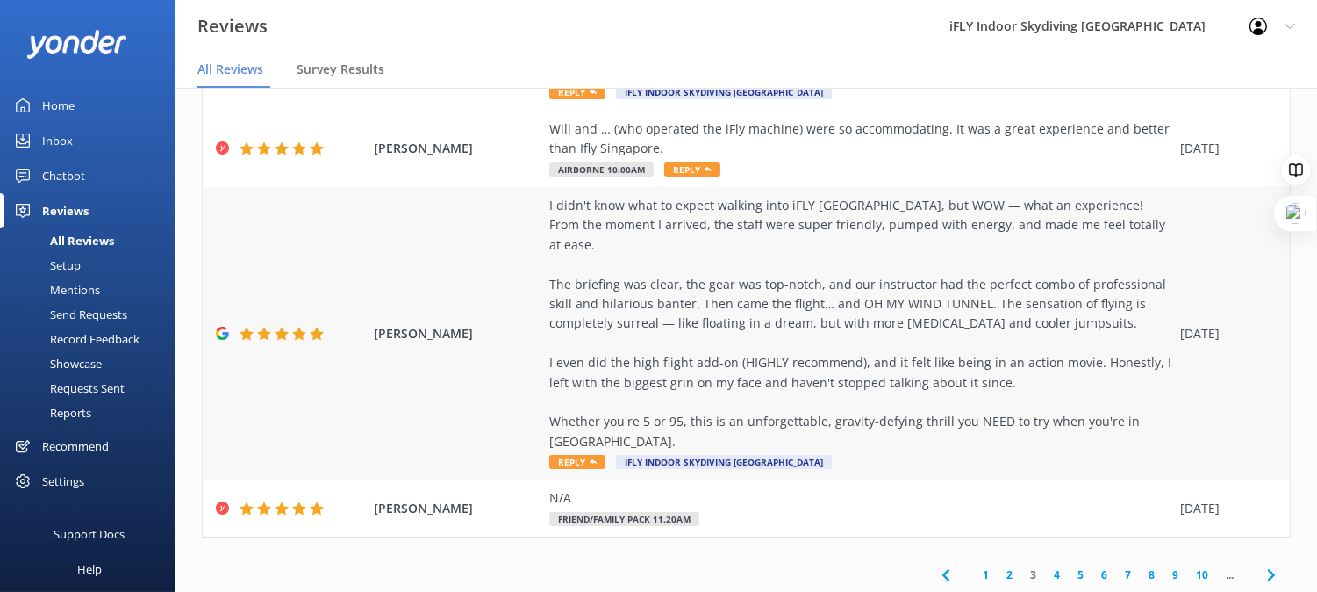
scroll to position [35, 0]
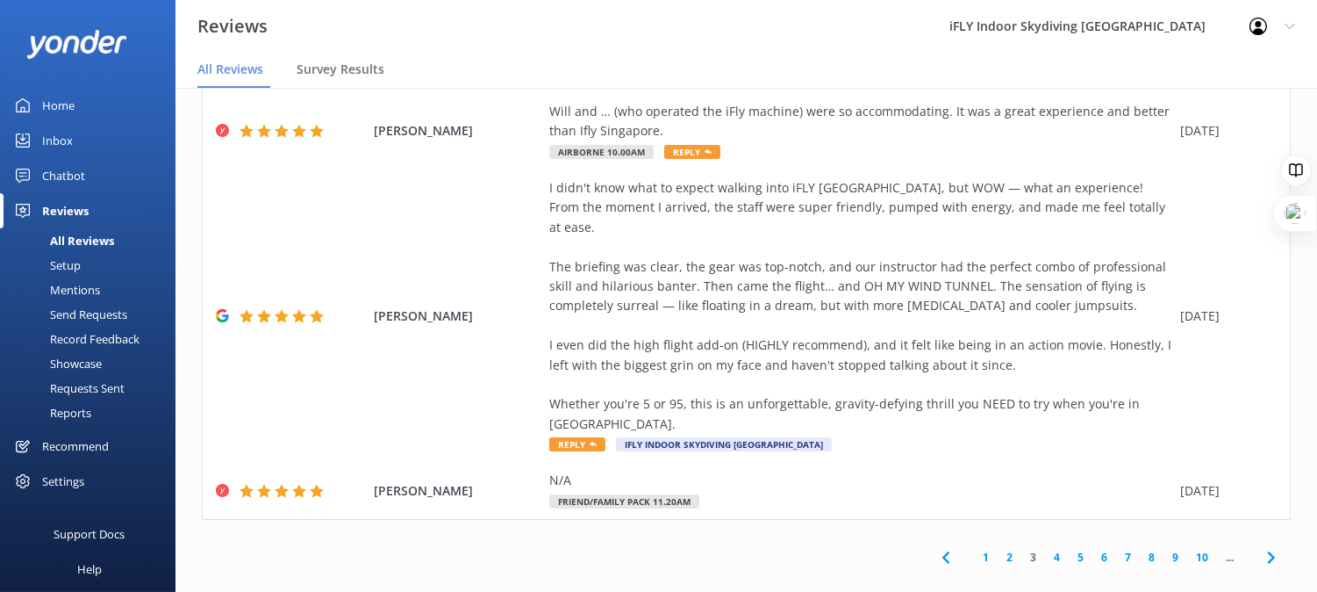
click at [974, 549] on link "1" at bounding box center [986, 557] width 24 height 17
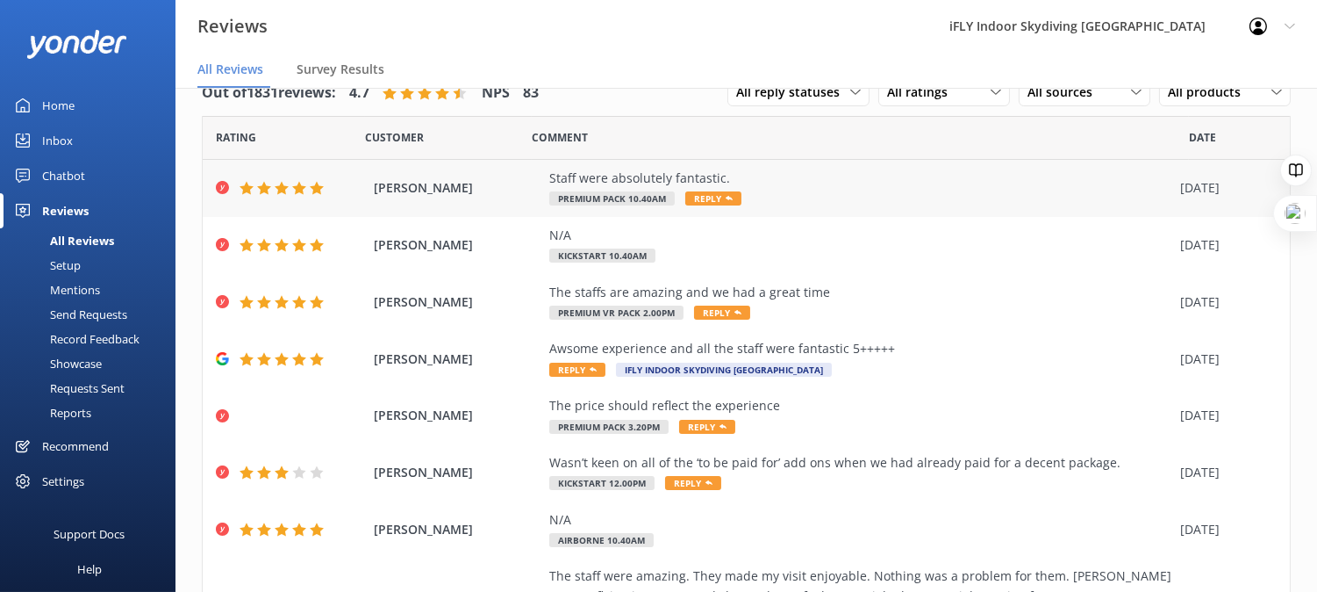
click at [690, 197] on span "Reply" at bounding box center [713, 198] width 56 height 14
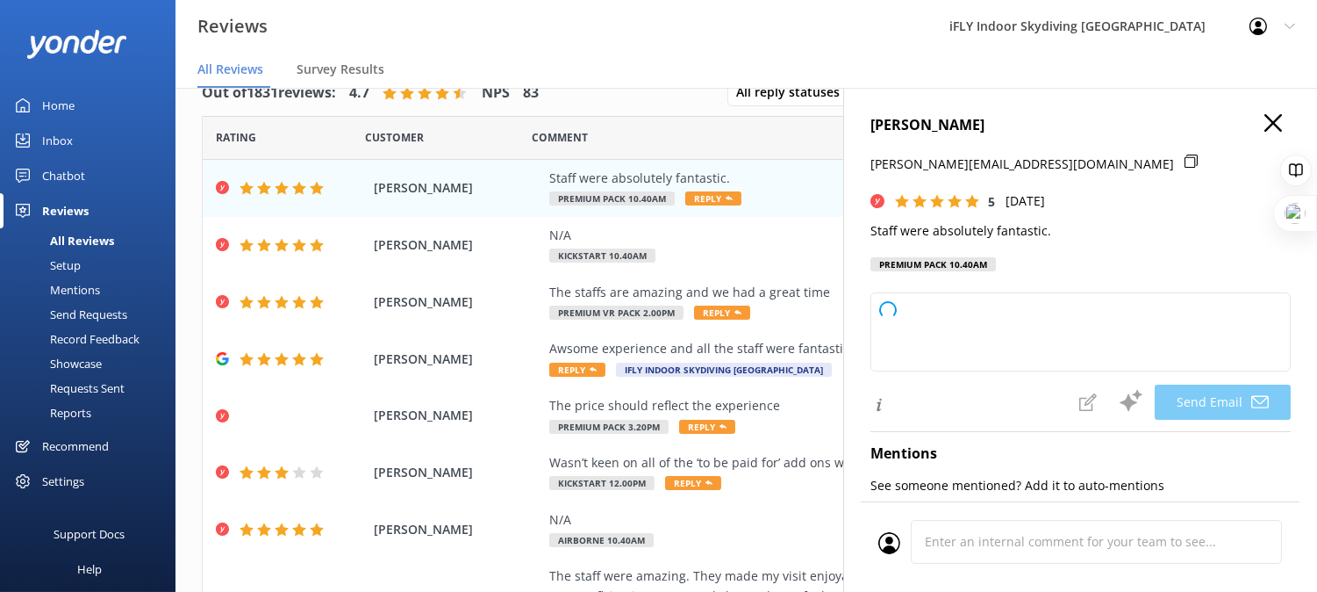
type textarea "Thank you so much for your kind words, [PERSON_NAME]! We're thrilled to hear ou…"
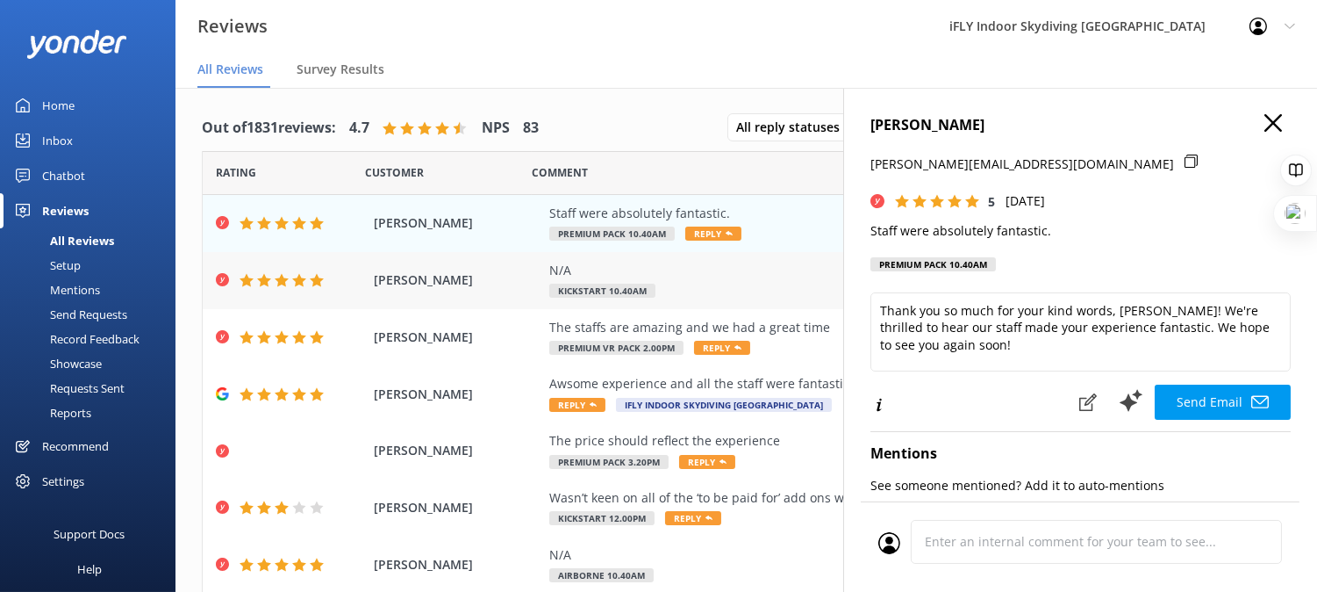
click at [459, 263] on div "[PERSON_NAME] N/A Kickstart 10.40am [DATE]" at bounding box center [746, 280] width 1087 height 57
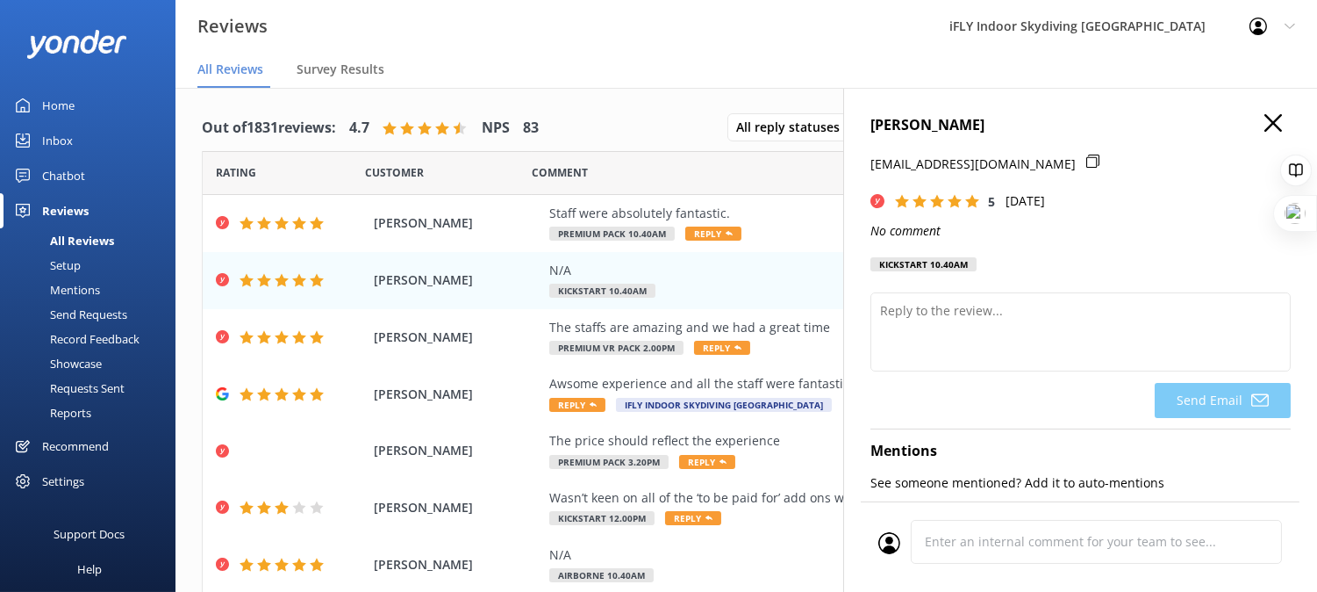
click at [1265, 125] on use "button" at bounding box center [1274, 123] width 18 height 18
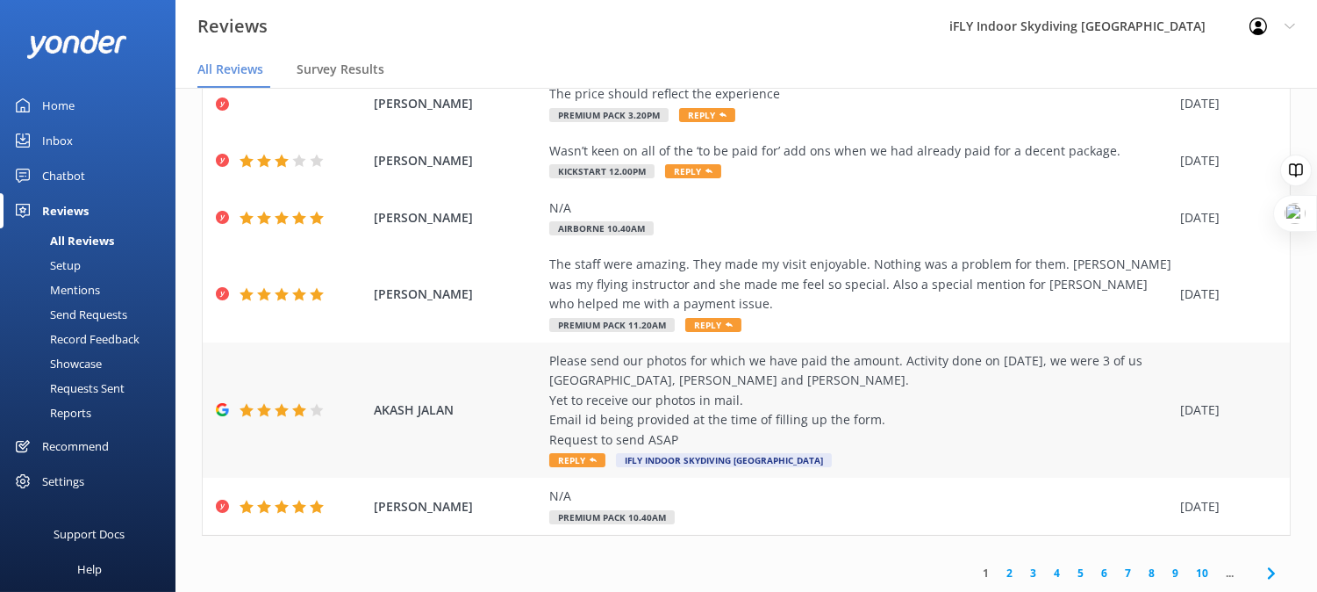
scroll to position [35, 0]
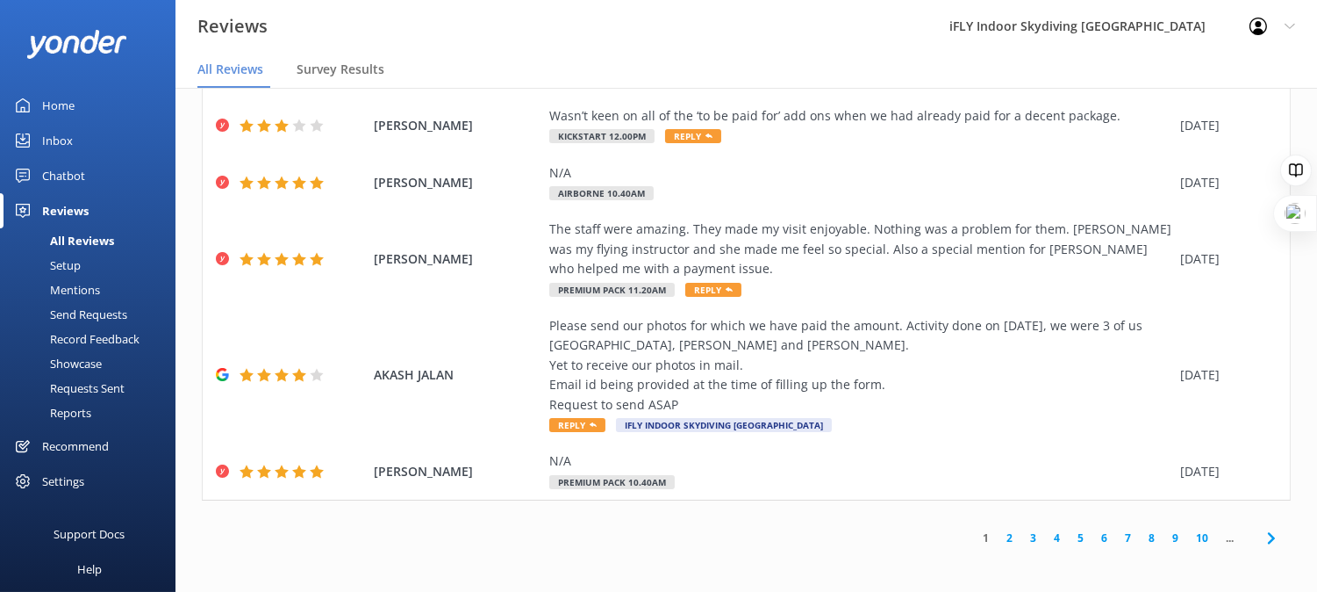
click at [1045, 540] on link "4" at bounding box center [1057, 537] width 24 height 17
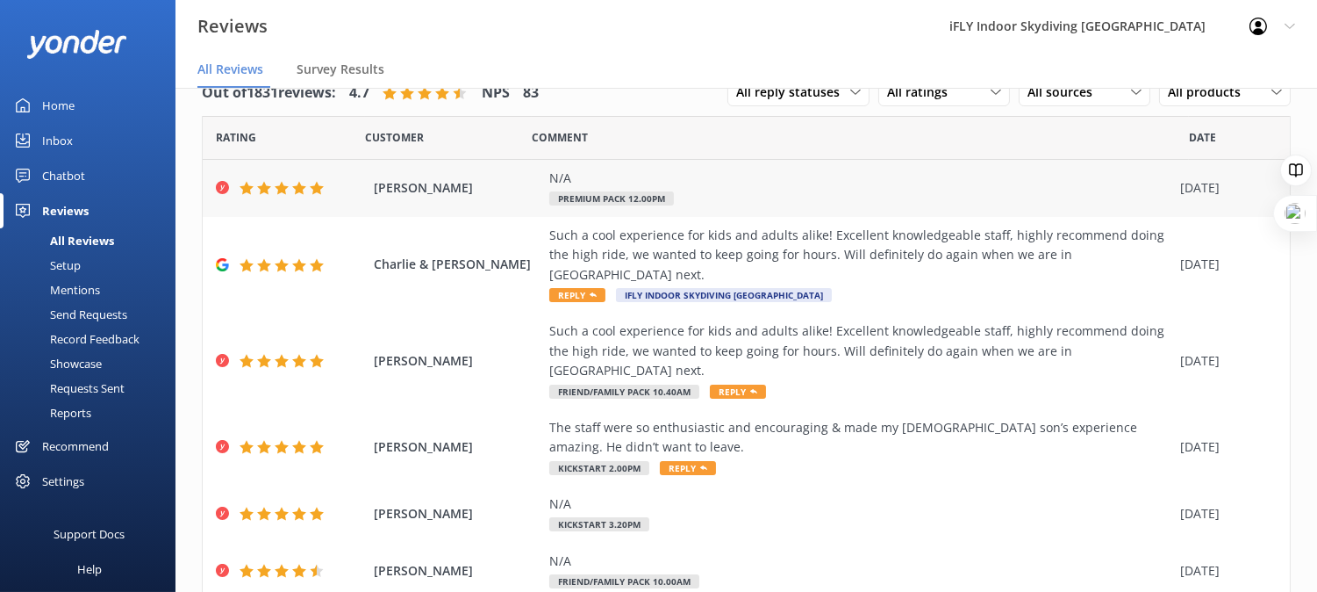
click at [762, 195] on div "N/A Premium Pack 12.00pm" at bounding box center [860, 187] width 622 height 39
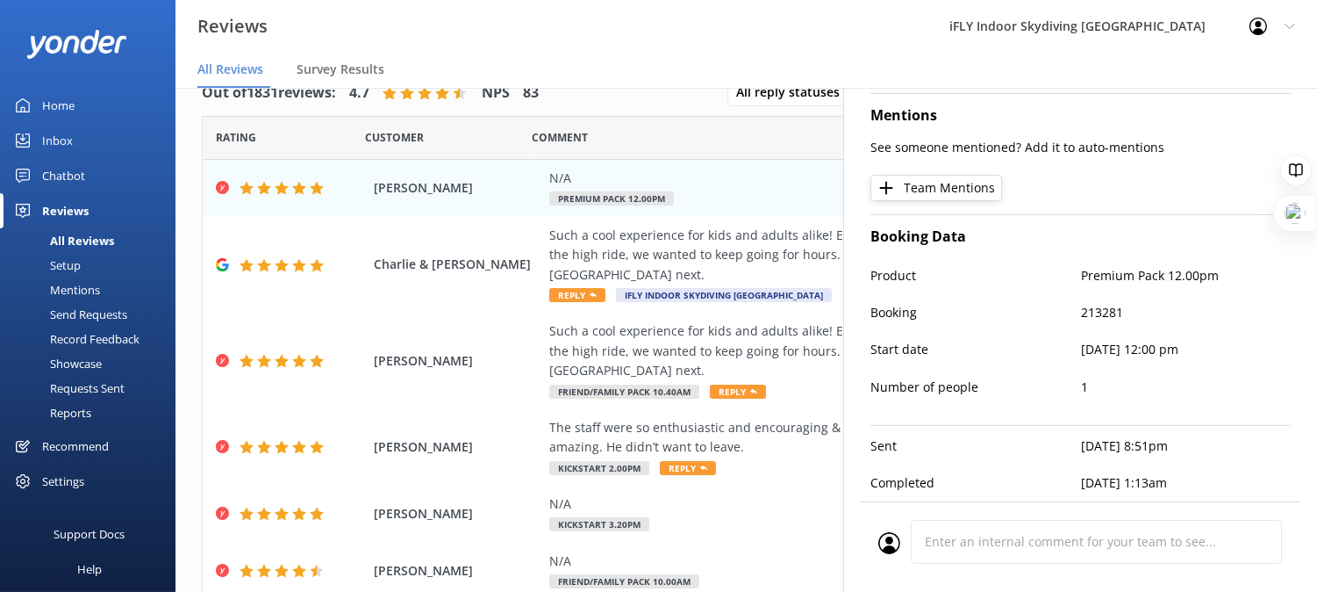
scroll to position [348, 0]
click at [571, 346] on div "Such a cool experience for kids and adults alike! Excellent knowledgeable staff…" at bounding box center [860, 350] width 622 height 59
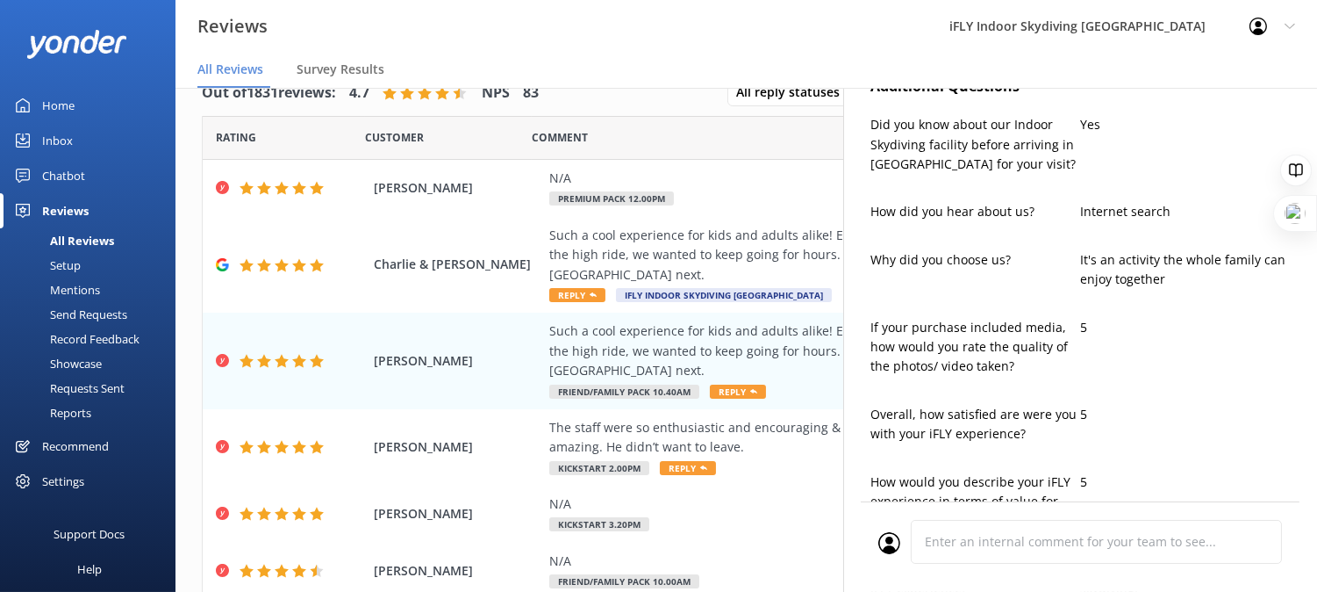
type textarea "Thank you so much, [PERSON_NAME]! We're thrilled to hear you had such a great t…"
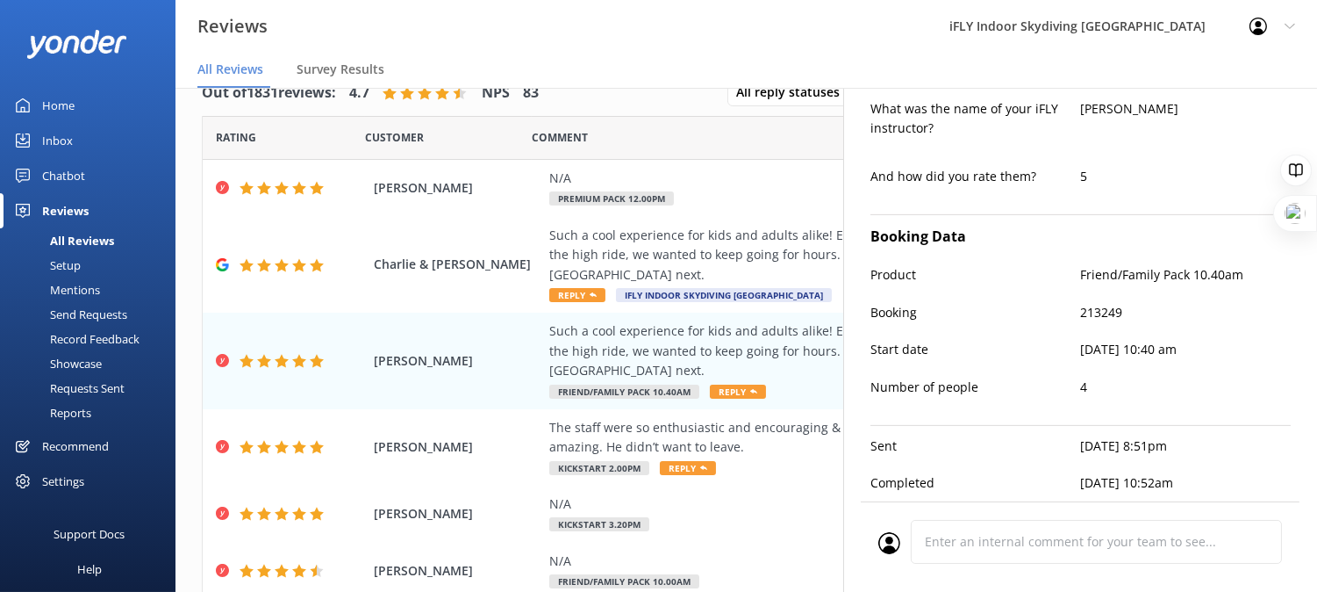
scroll to position [1173, 0]
click at [590, 452] on div "The staff were so enthusiastic and encouraging & made my [DEMOGRAPHIC_DATA] son…" at bounding box center [860, 437] width 622 height 39
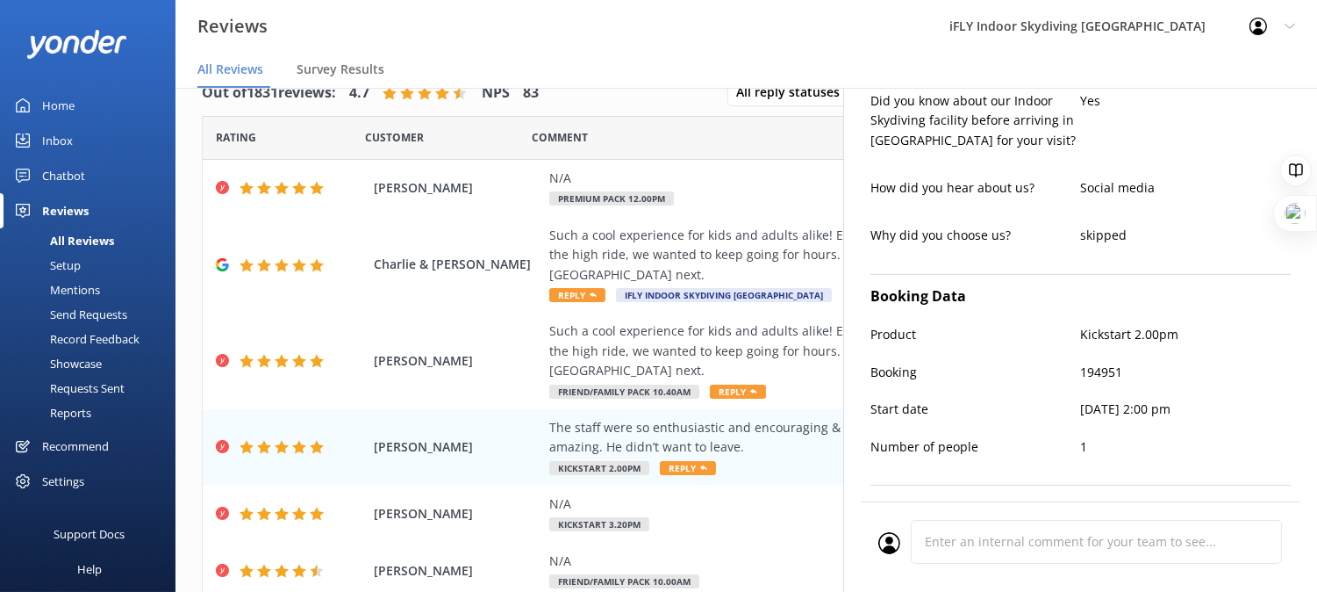
scroll to position [604, 0]
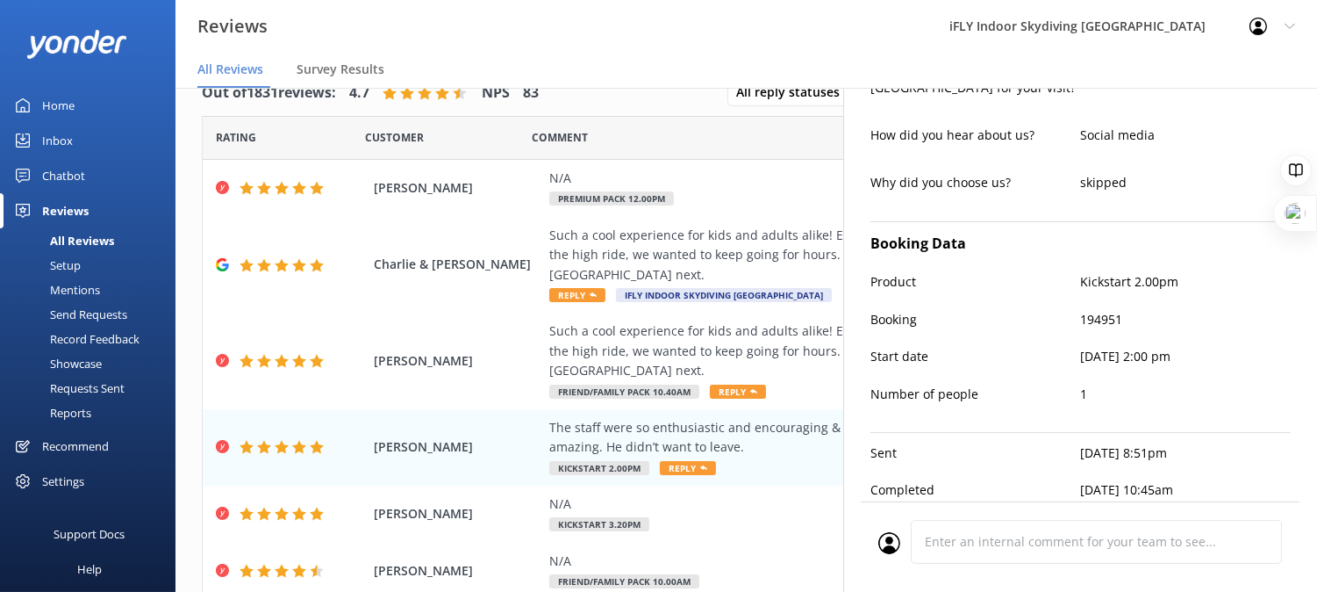
type textarea "Thank you so much, [PERSON_NAME]! We’re thrilled to hear your son had such a wo…"
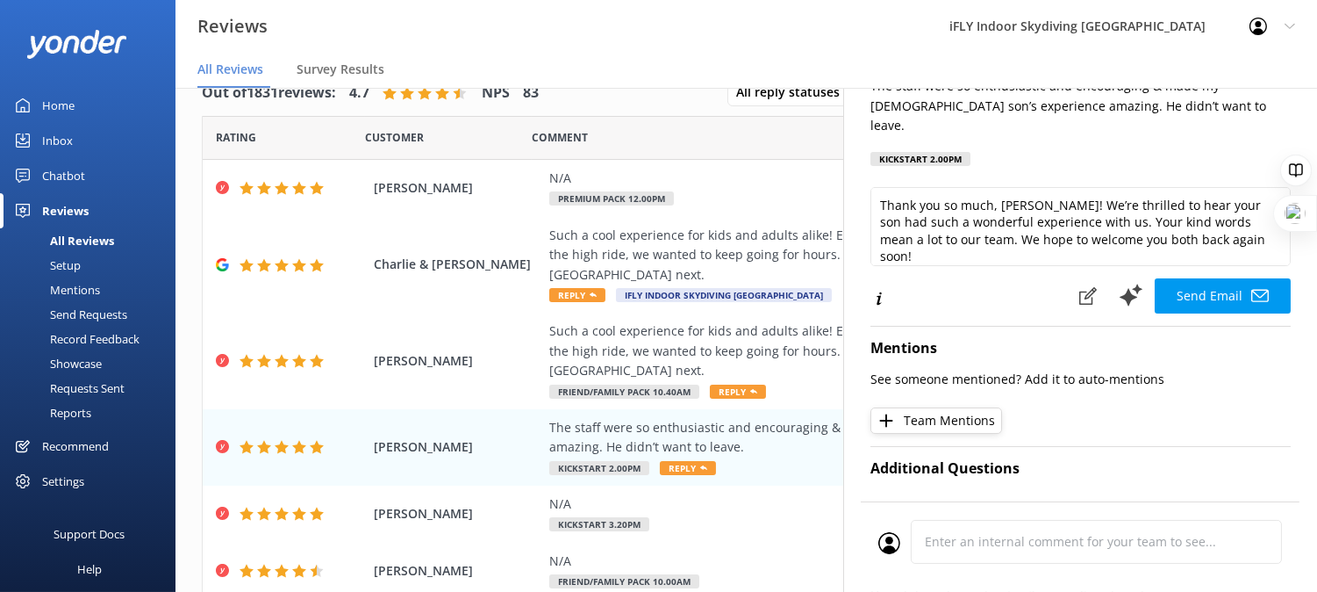
scroll to position [0, 0]
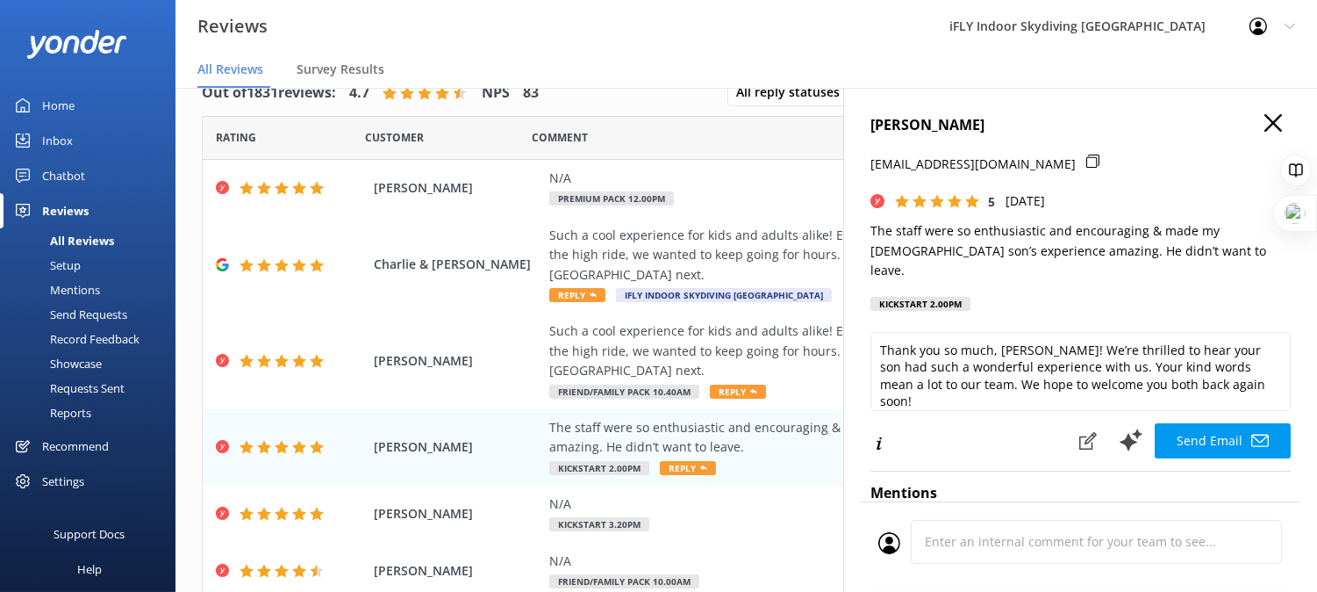
click at [1270, 130] on h4 "[PERSON_NAME]" at bounding box center [1081, 125] width 420 height 23
click at [1265, 116] on icon "button" at bounding box center [1274, 123] width 18 height 18
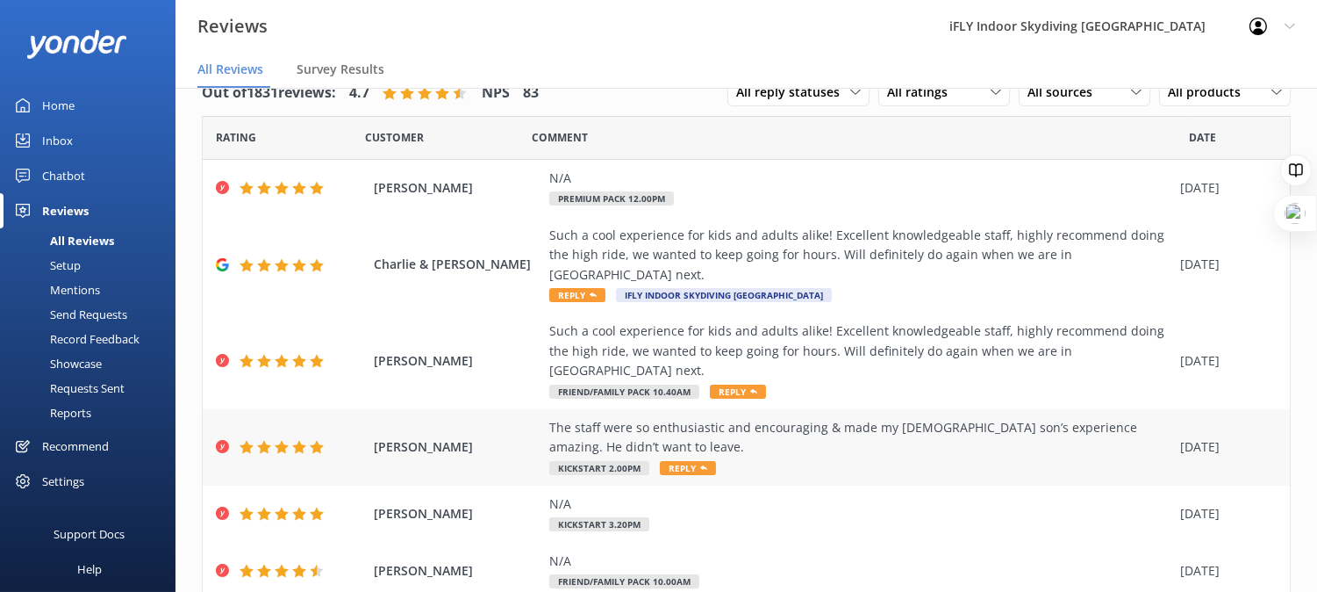
scroll to position [97, 0]
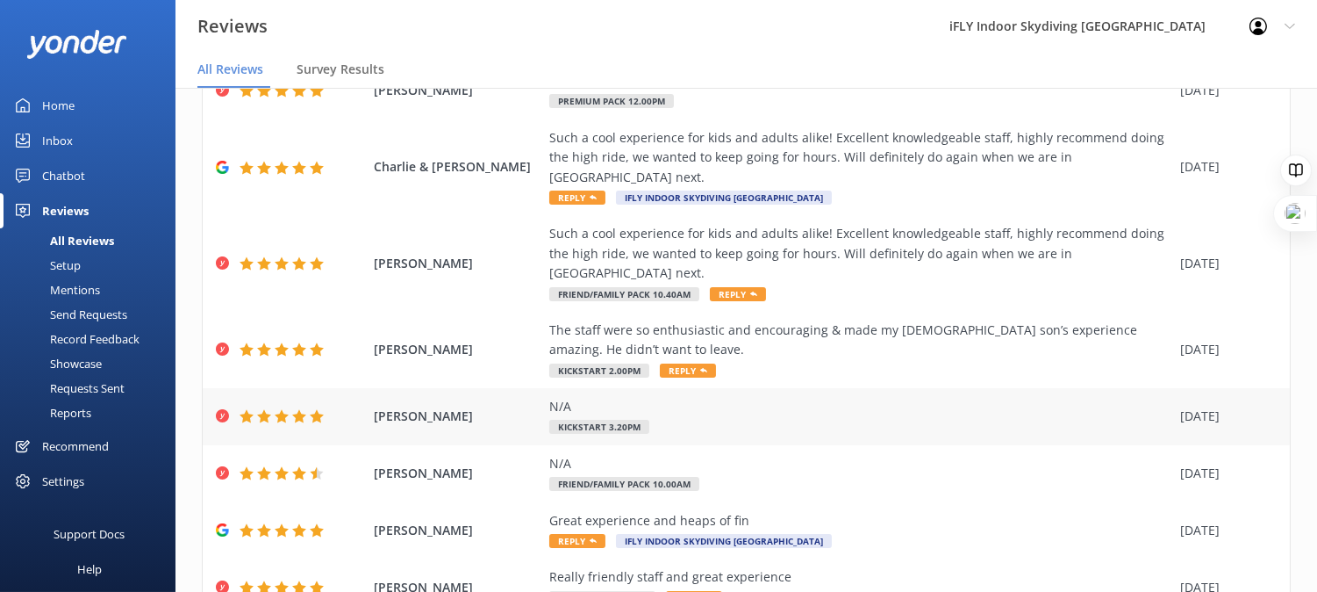
click at [456, 400] on div "[PERSON_NAME] N/A Kickstart 3.20pm [DATE]" at bounding box center [746, 416] width 1087 height 57
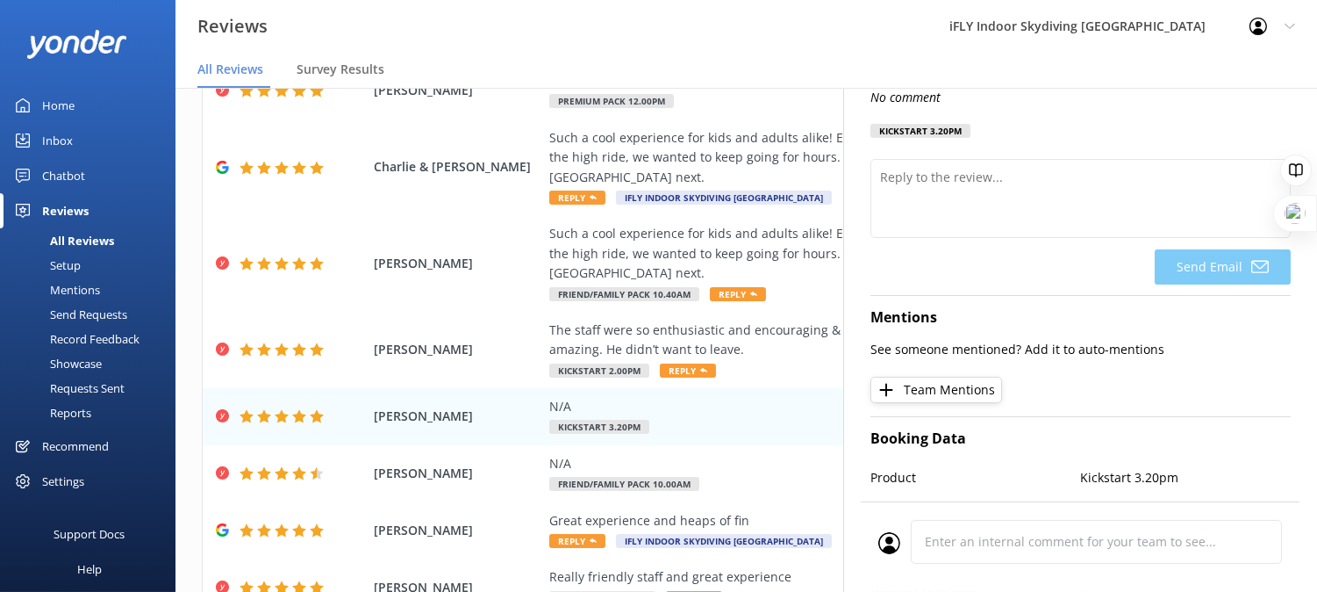
scroll to position [0, 0]
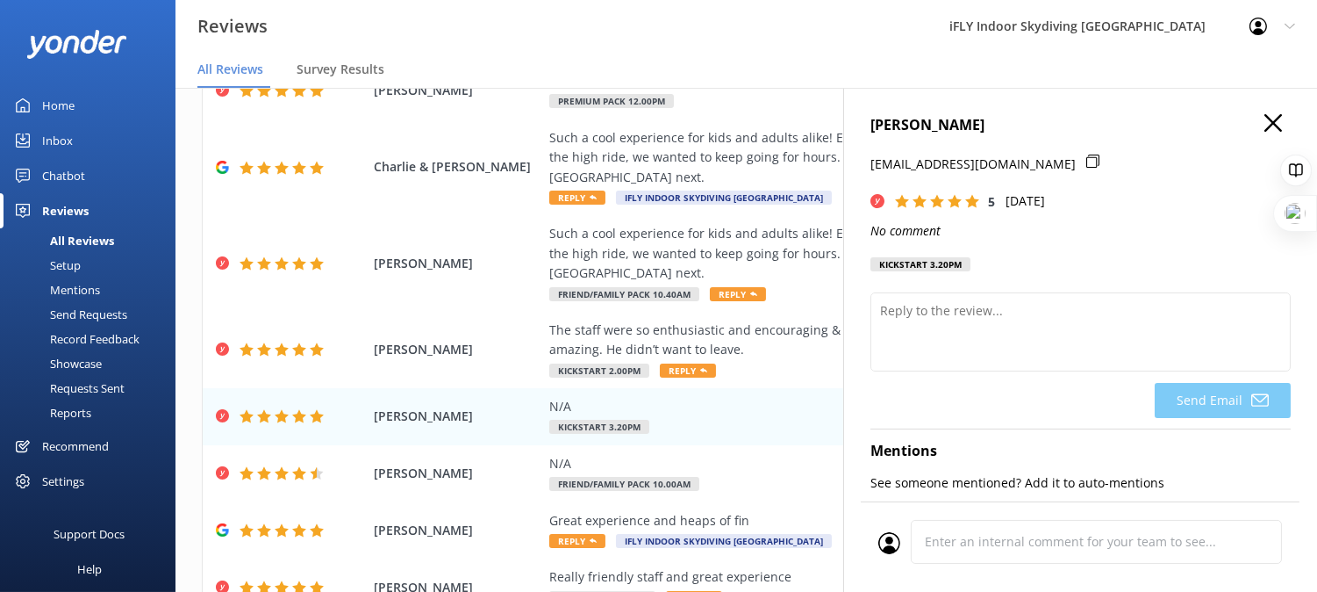
click at [1265, 123] on use "button" at bounding box center [1274, 123] width 18 height 18
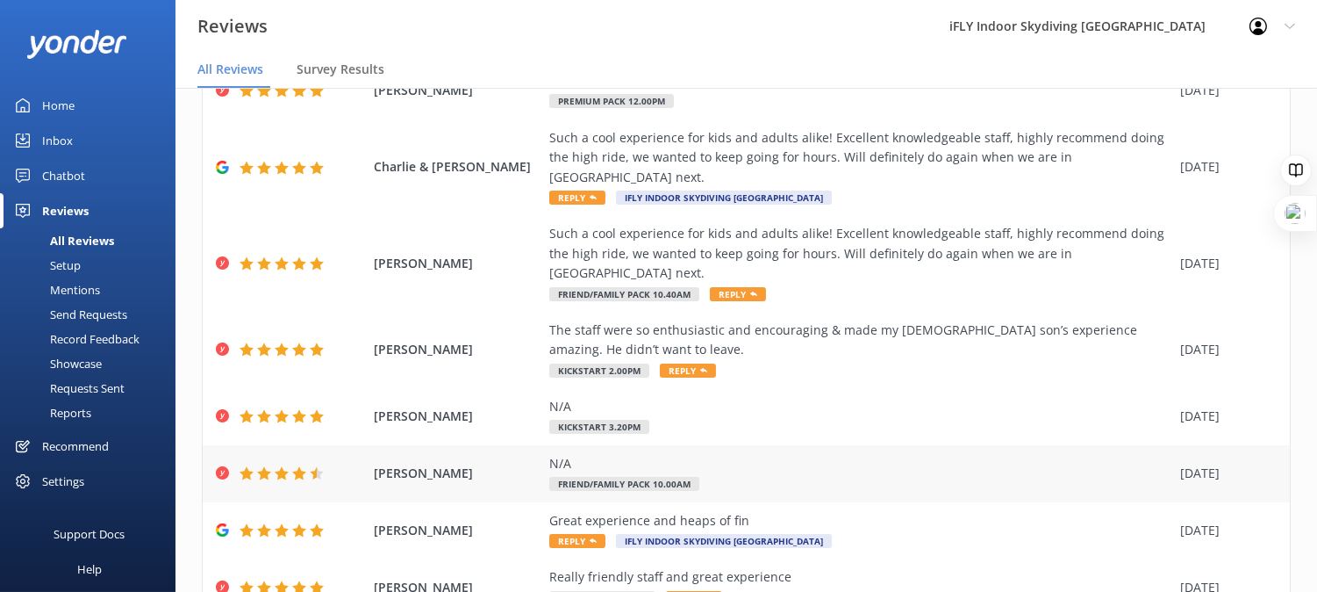
click at [822, 468] on div "N/A" at bounding box center [860, 463] width 622 height 19
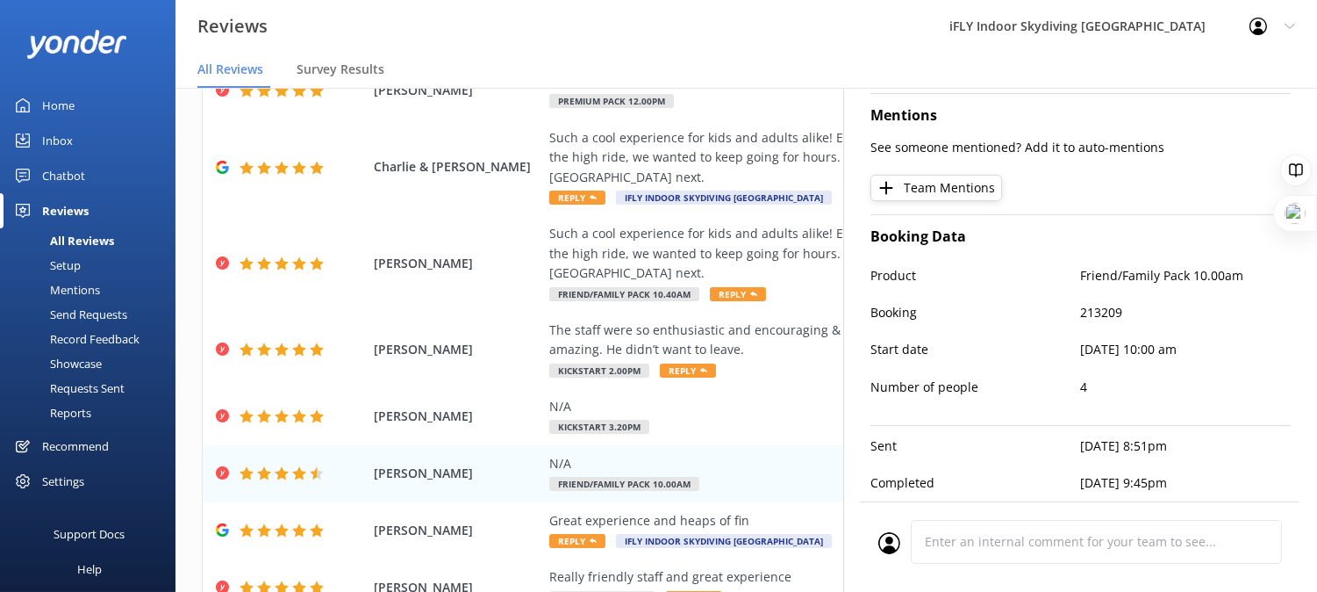
scroll to position [348, 0]
